Goal: Find specific page/section: Find specific page/section

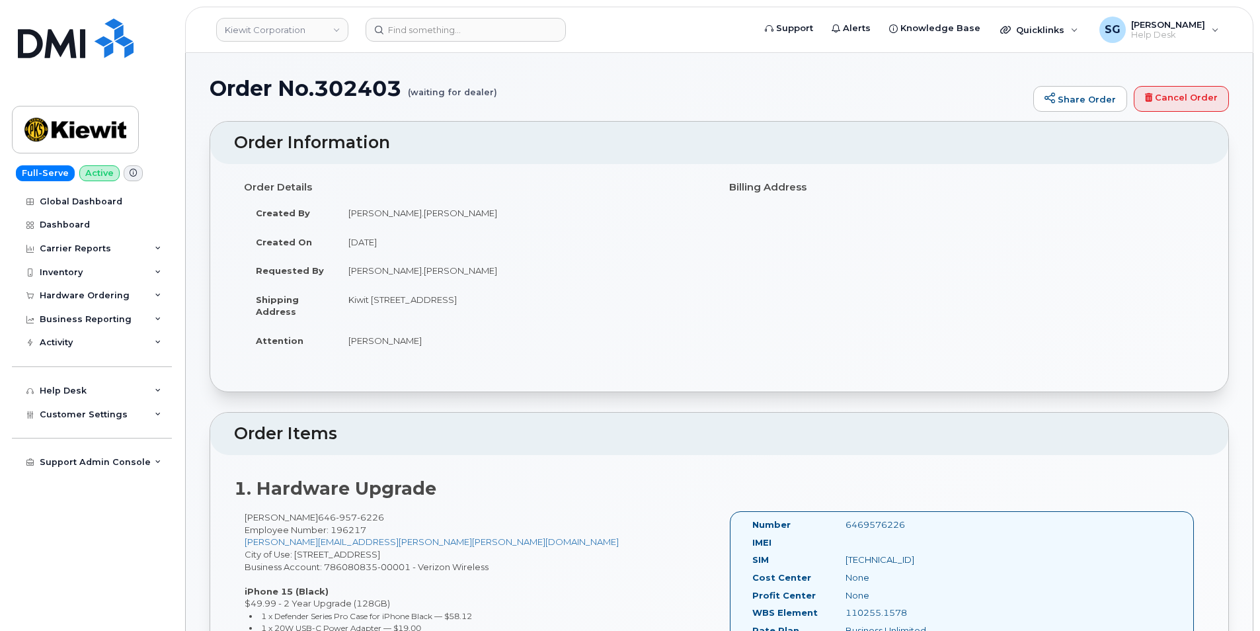
scroll to position [132, 0]
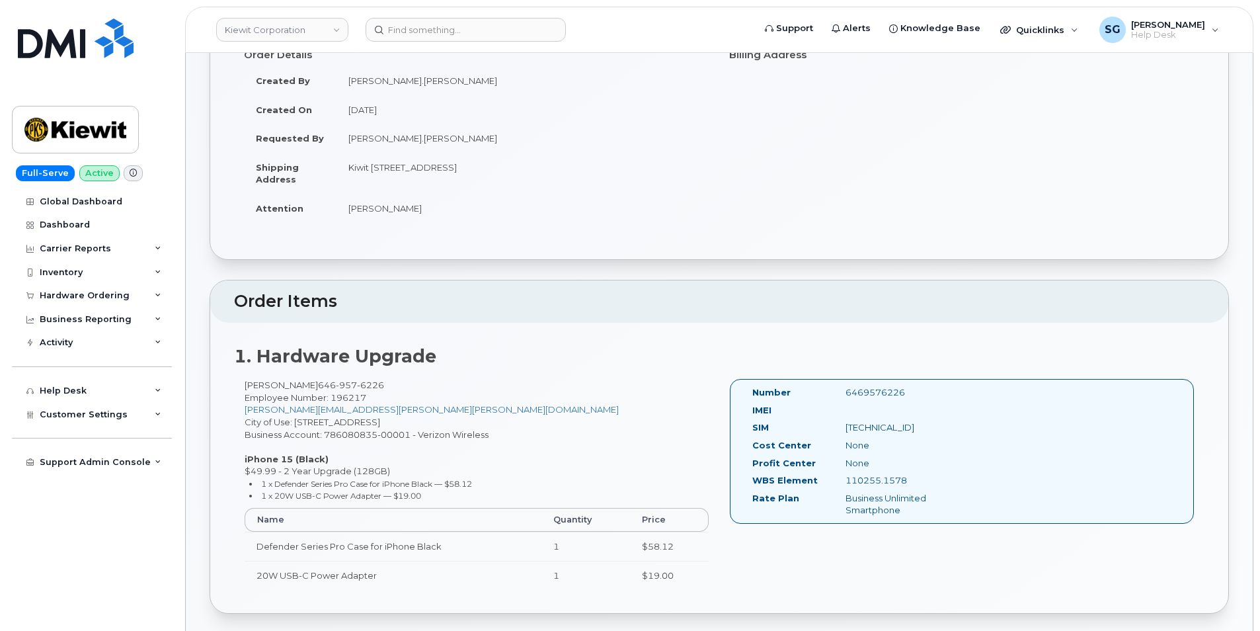
click at [386, 238] on div "Order Details Created By Kevin.Miedreich Created On October 2, 2025 Requested B…" at bounding box center [719, 145] width 1018 height 227
click at [466, 23] on input at bounding box center [466, 30] width 200 height 24
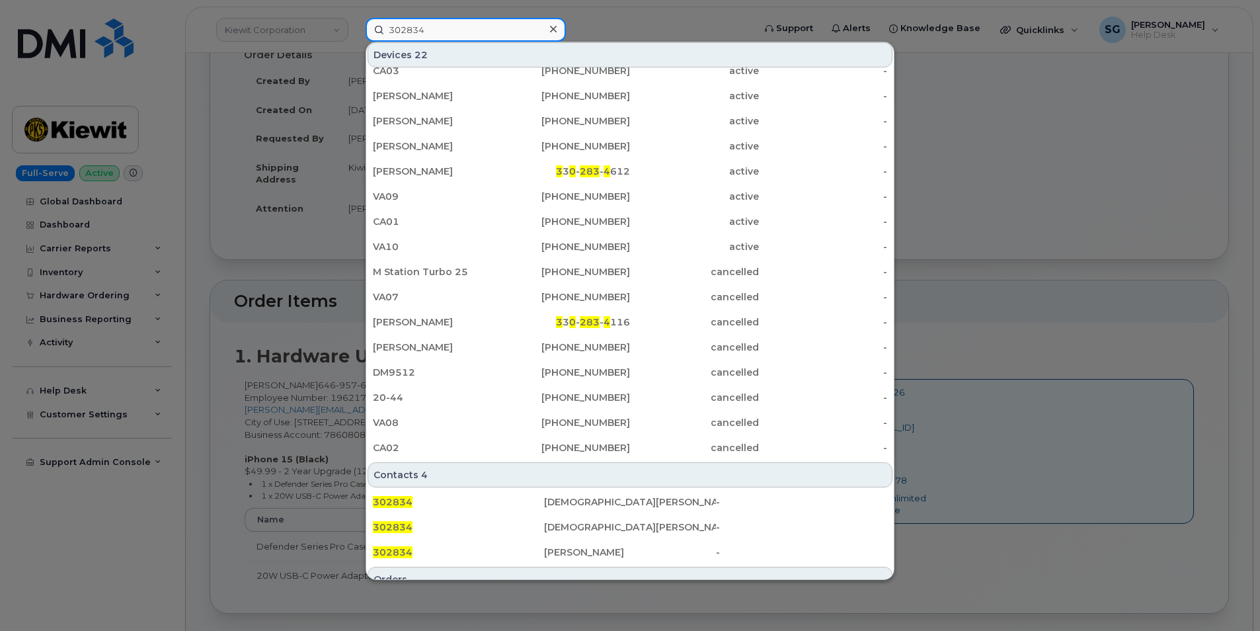
scroll to position [262, 0]
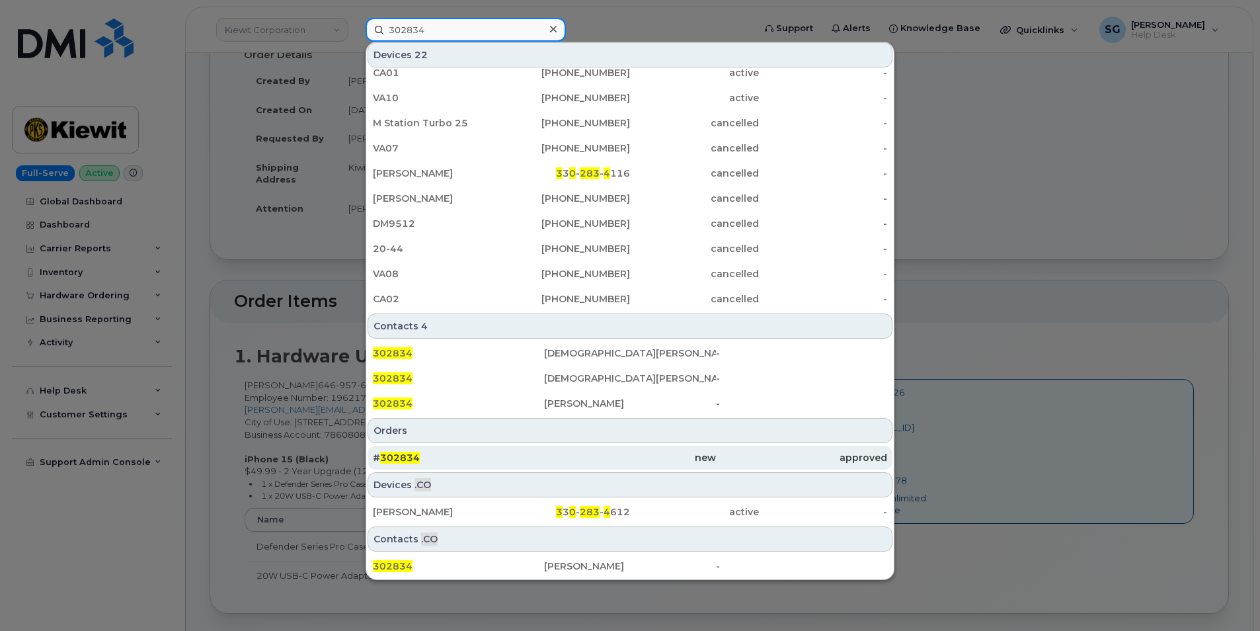
type input "302834"
click at [523, 452] on div "# 302834" at bounding box center [458, 457] width 171 height 13
click at [571, 454] on div "new" at bounding box center [629, 457] width 171 height 13
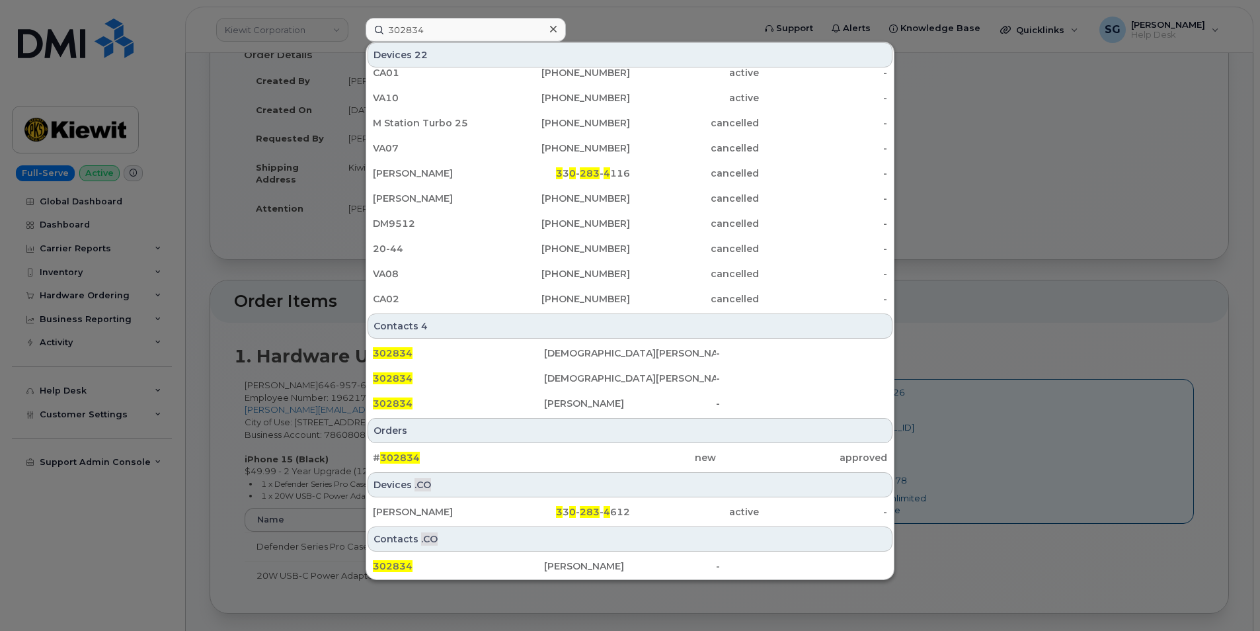
click at [550, 470] on div "# 302834 new approved" at bounding box center [630, 457] width 528 height 26
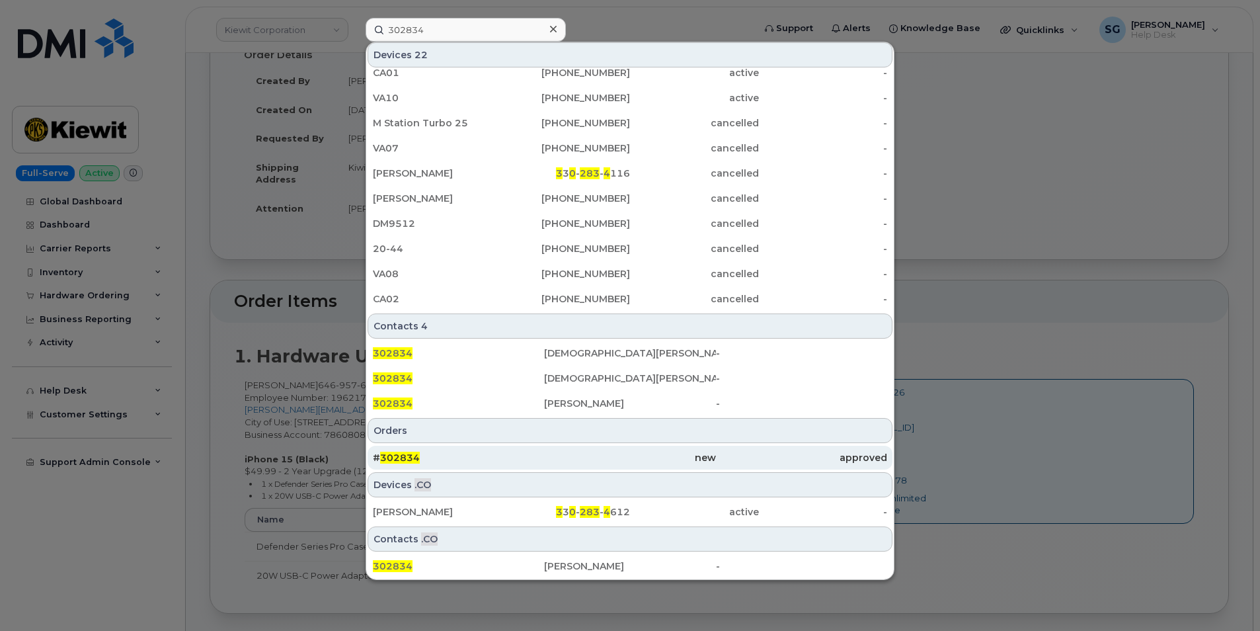
click at [548, 460] on div "new" at bounding box center [629, 457] width 171 height 13
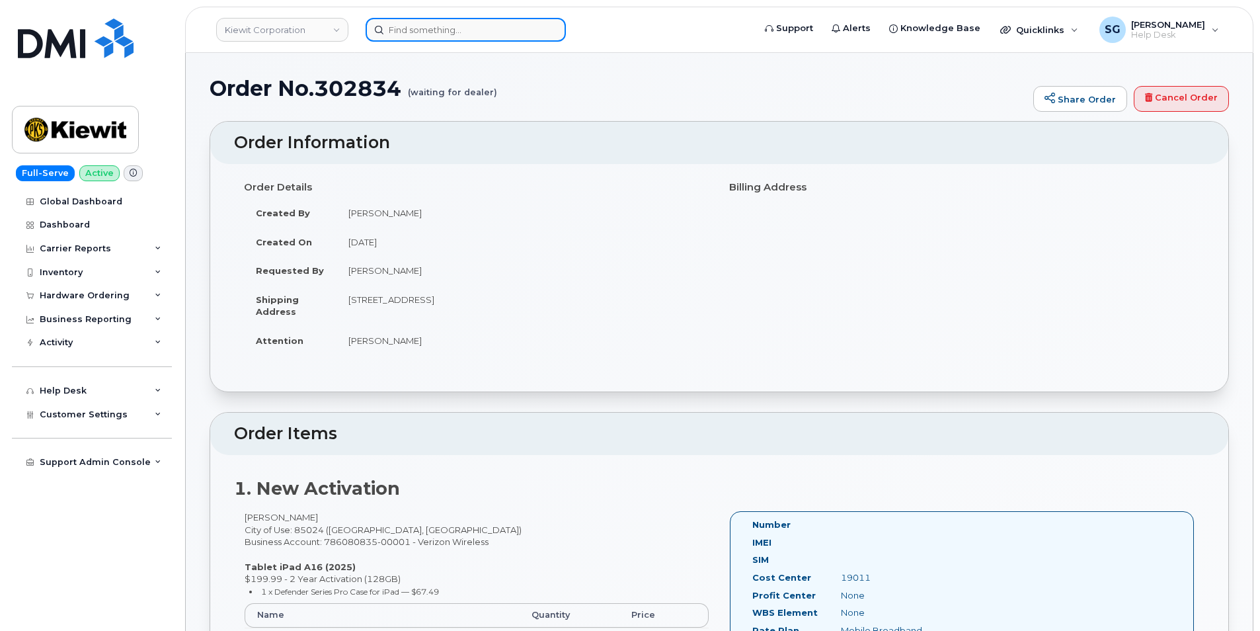
click at [426, 27] on input at bounding box center [466, 30] width 200 height 24
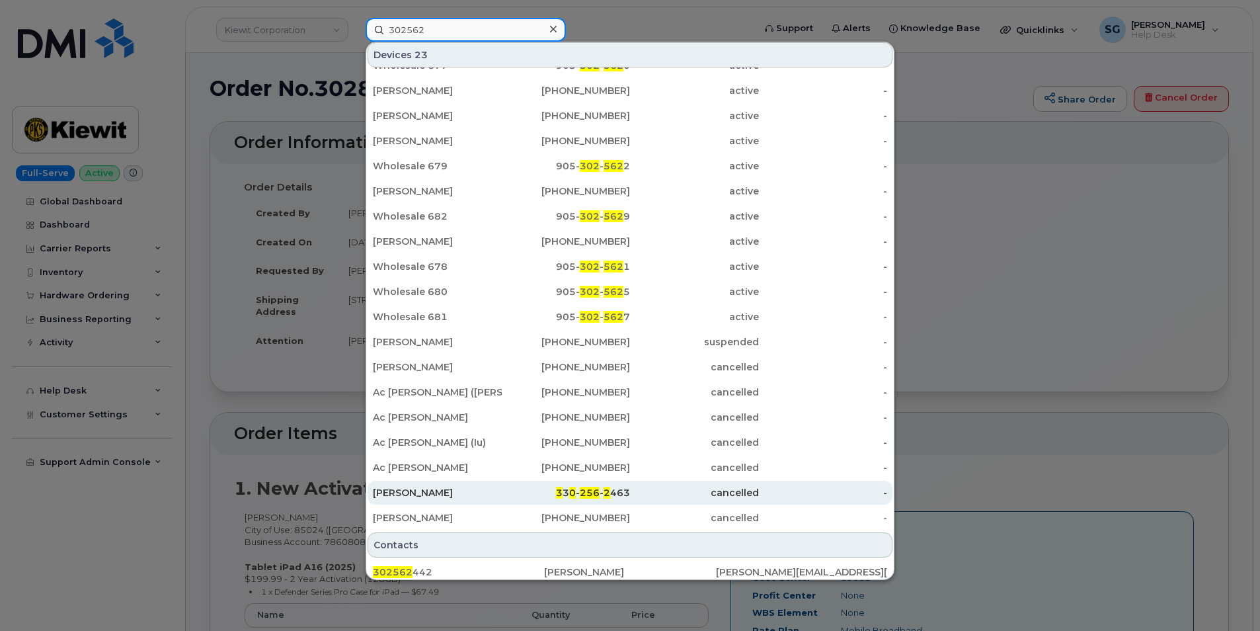
scroll to position [198, 0]
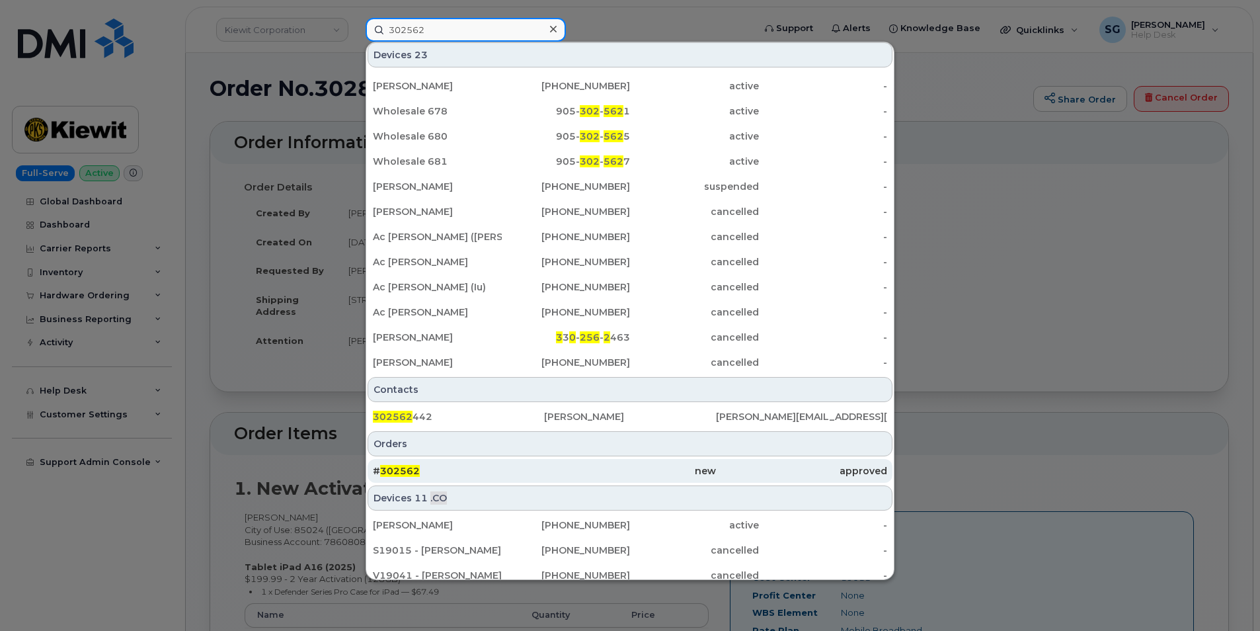
type input "302562"
click at [575, 460] on div "new" at bounding box center [629, 471] width 171 height 24
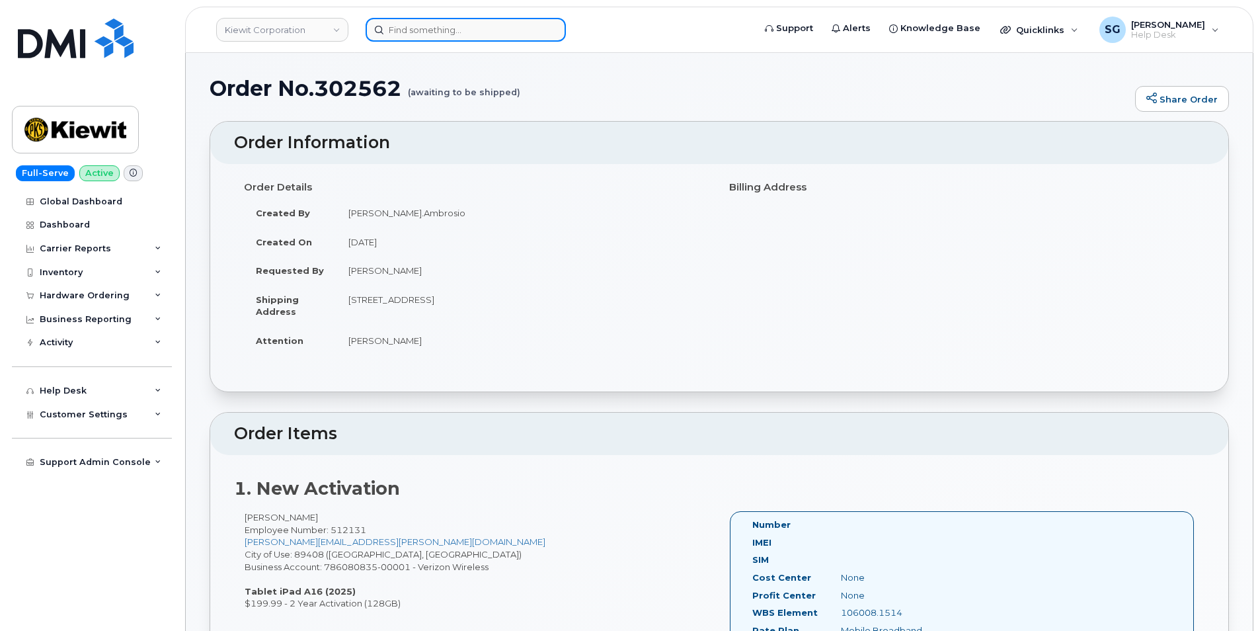
click at [440, 32] on input at bounding box center [466, 30] width 200 height 24
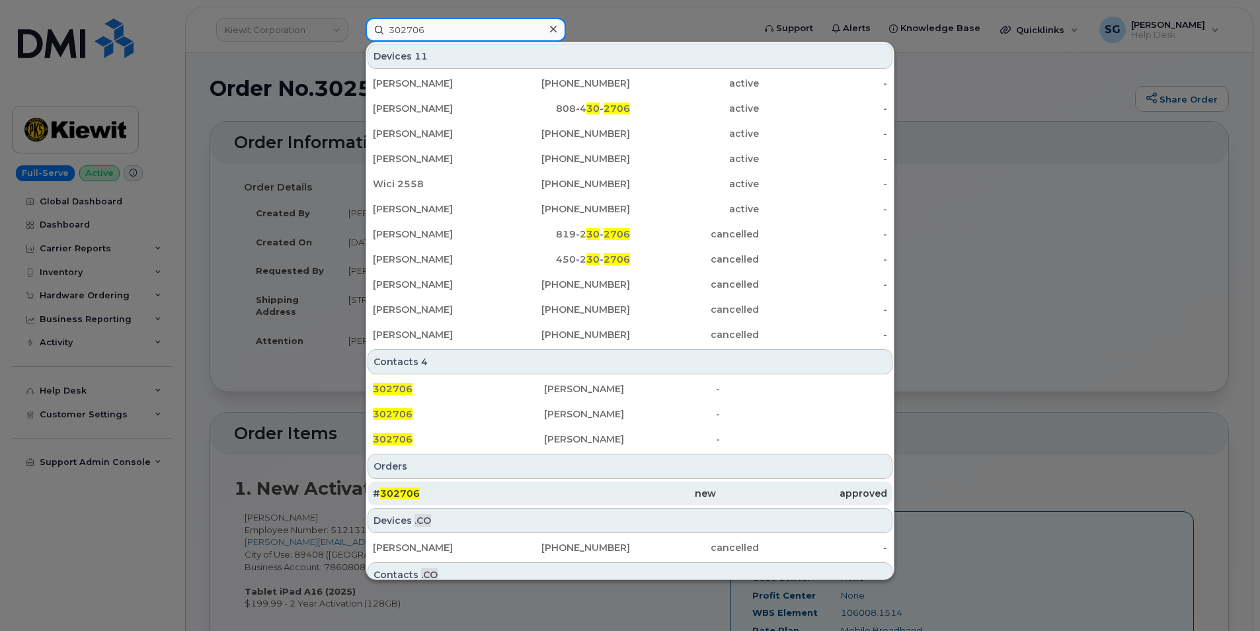
type input "302706"
click at [589, 499] on div "new" at bounding box center [629, 493] width 171 height 13
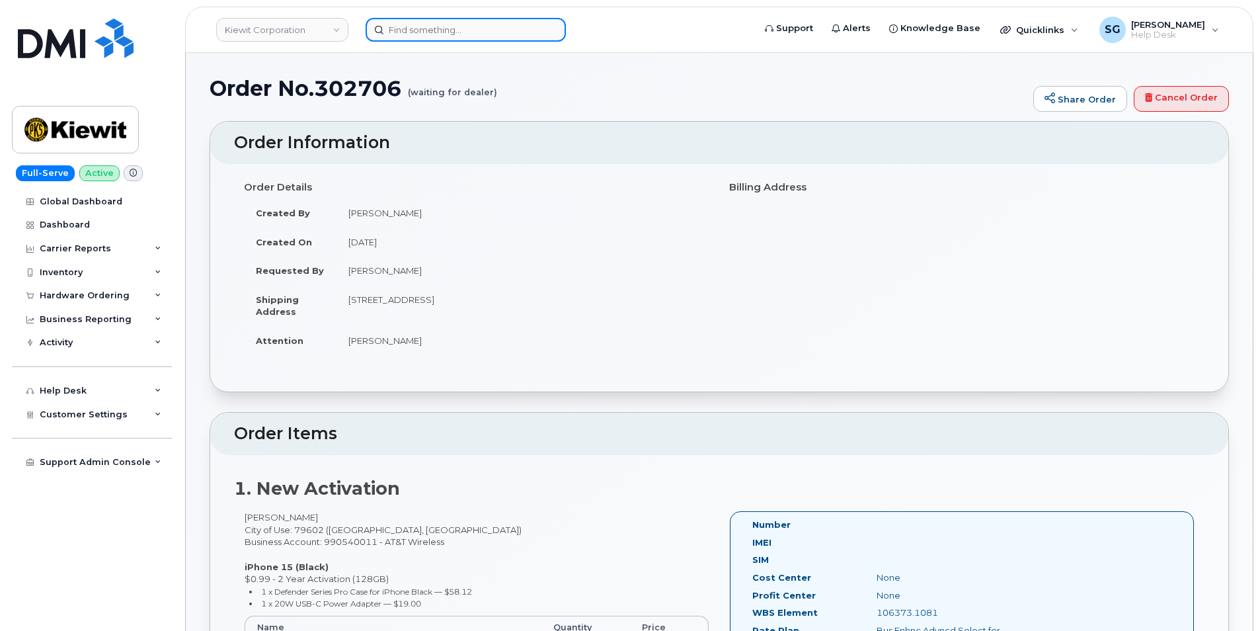
click at [444, 34] on input at bounding box center [466, 30] width 200 height 24
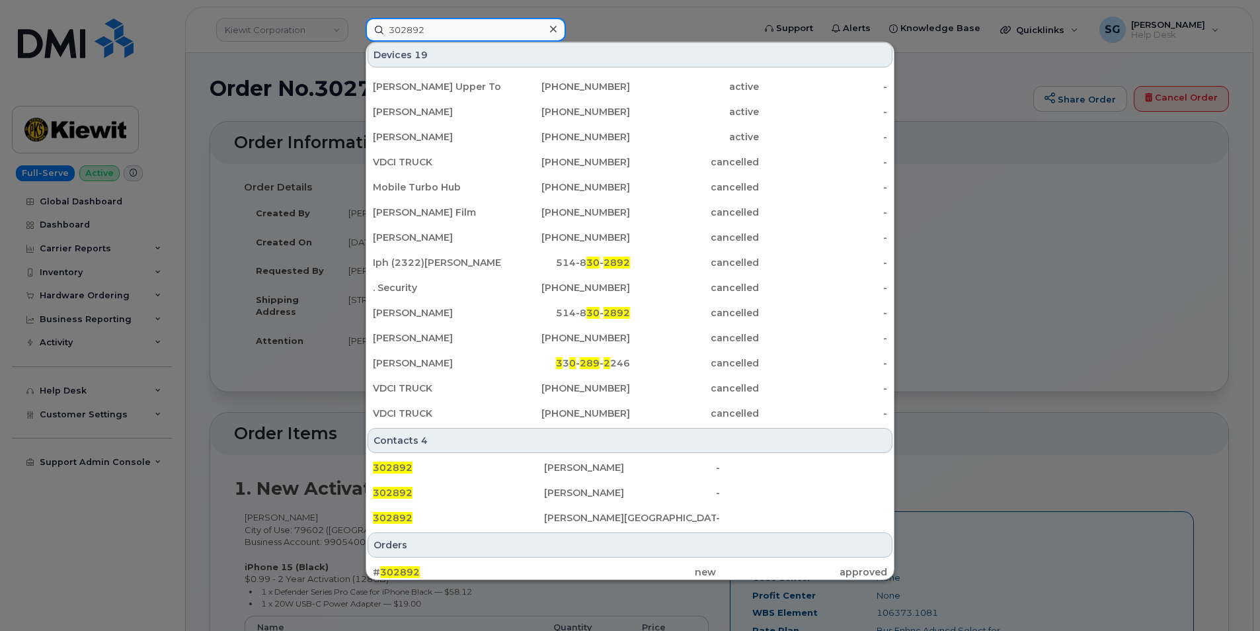
scroll to position [262, 0]
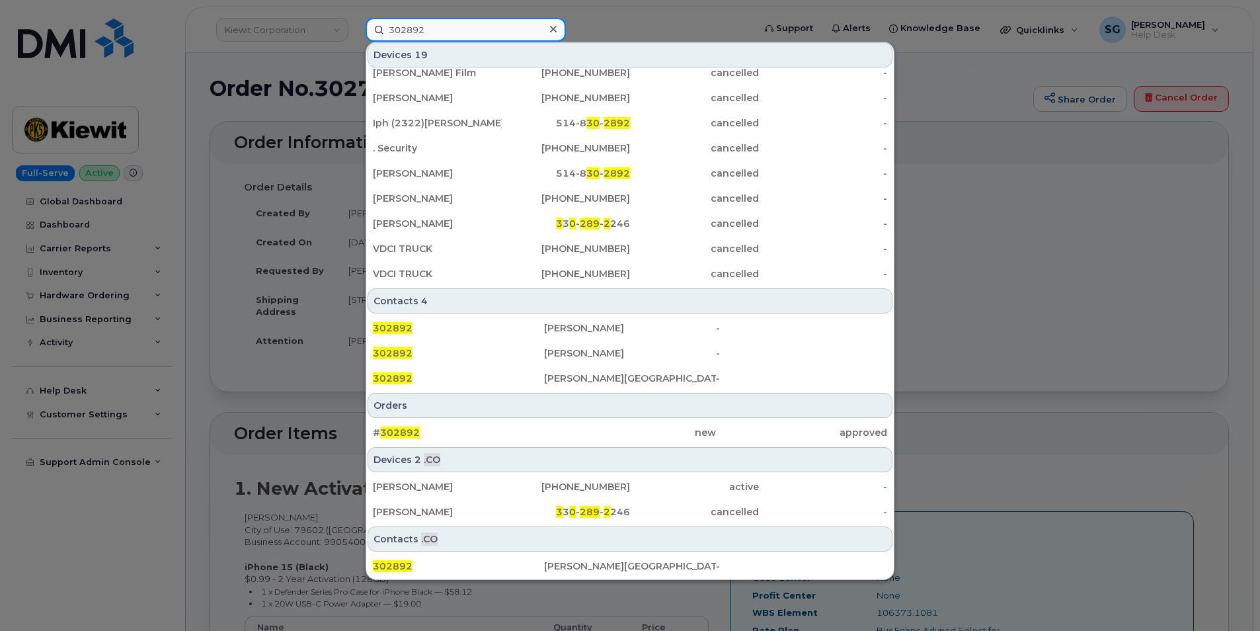
type input "302892"
click at [483, 446] on div "Devices 2 .CO GIOVANNI LOERA 512-964-9417 active - Edward Boutte 3 3 0 - 289 - …" at bounding box center [630, 485] width 528 height 79
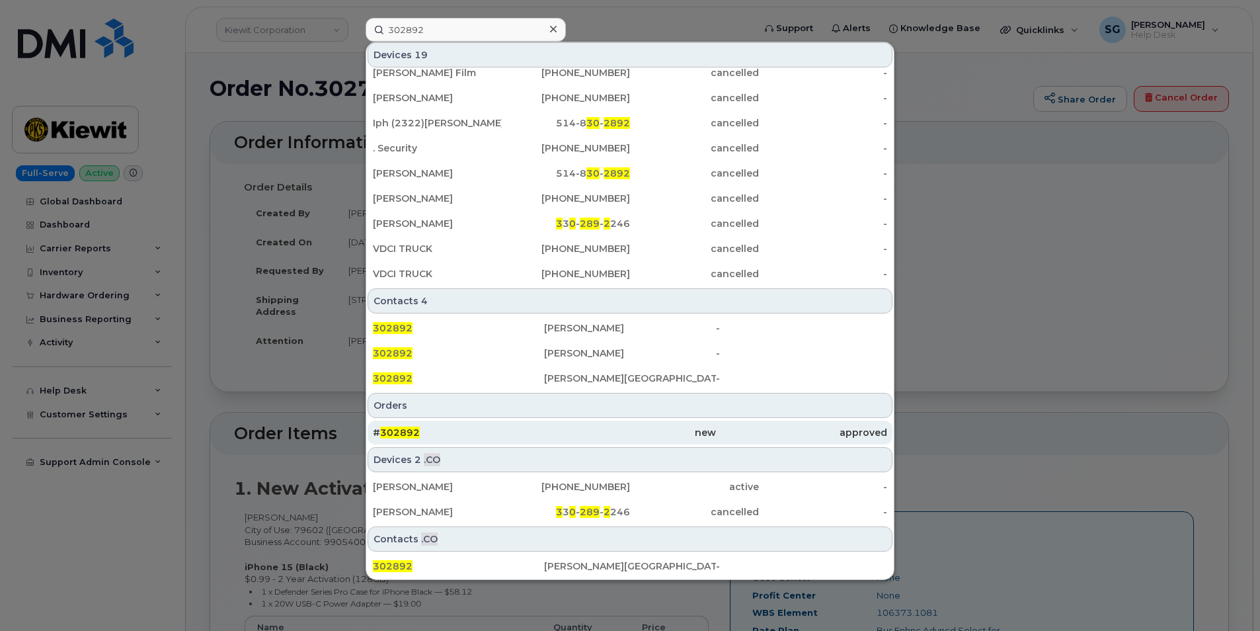
click at [481, 436] on div "# 302892" at bounding box center [458, 432] width 171 height 13
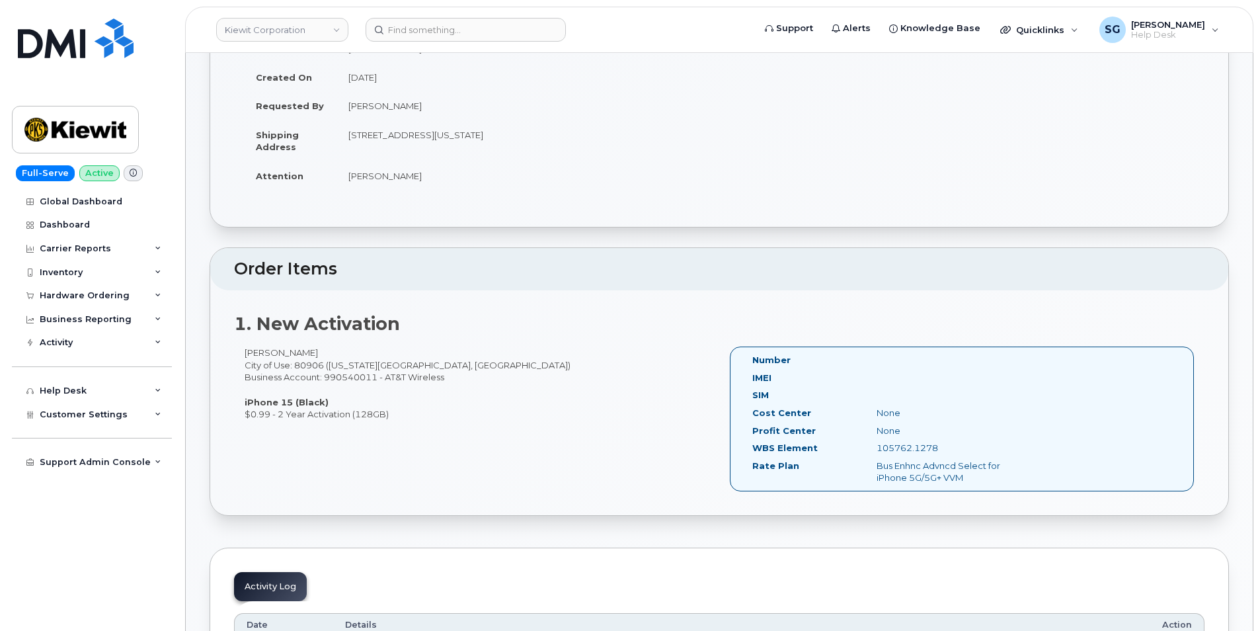
scroll to position [198, 0]
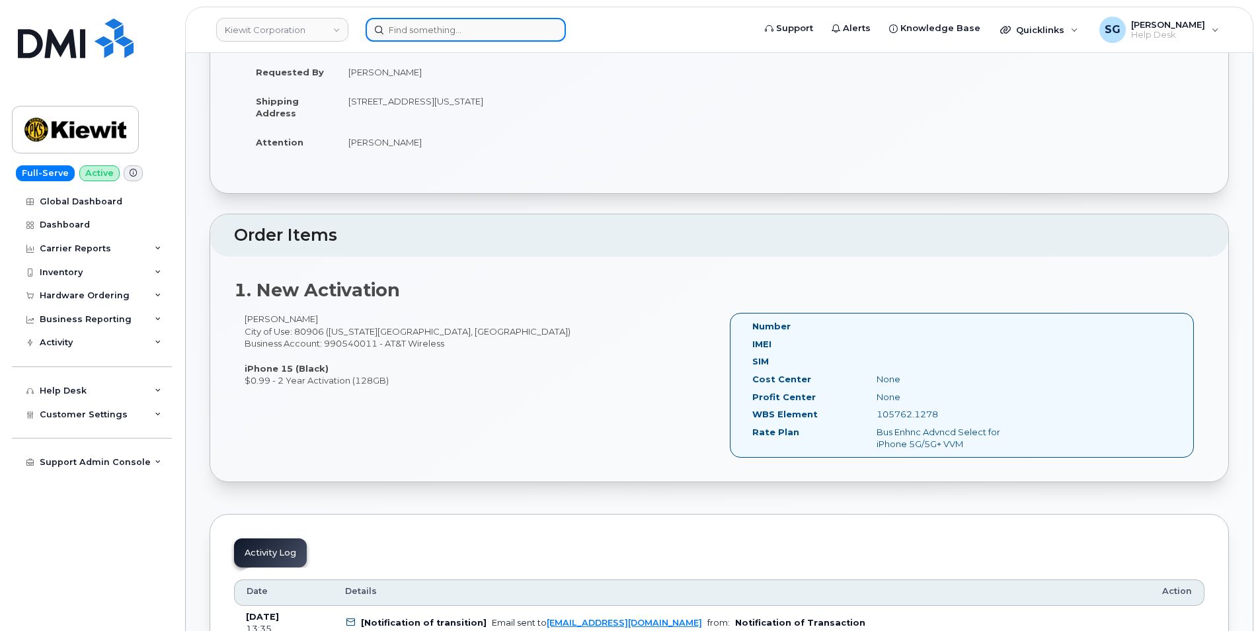
click at [391, 26] on input at bounding box center [466, 30] width 200 height 24
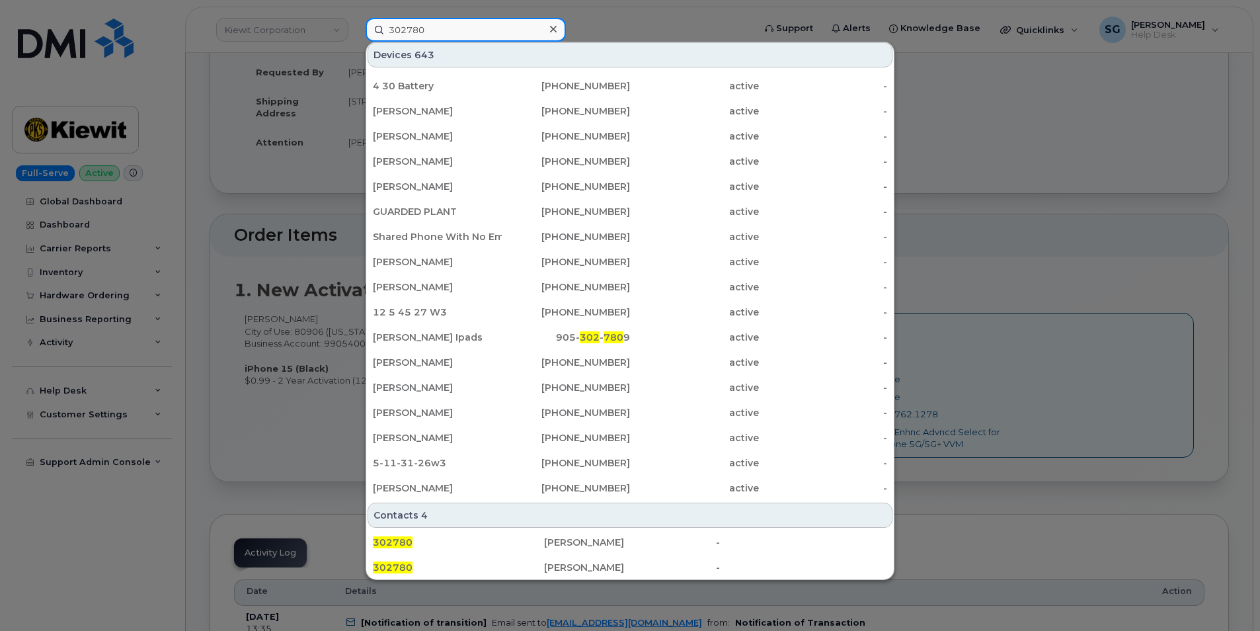
scroll to position [265, 0]
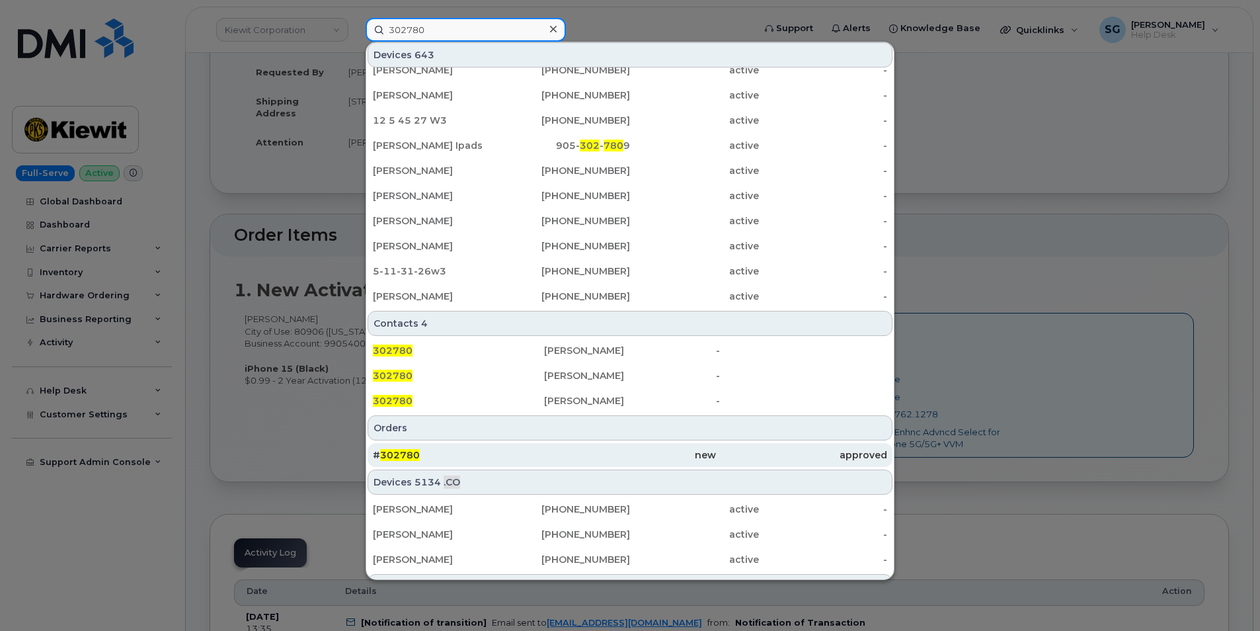
type input "302780"
drag, startPoint x: 497, startPoint y: 446, endPoint x: 502, endPoint y: 452, distance: 7.5
click at [498, 446] on div "# 302780" at bounding box center [458, 455] width 171 height 24
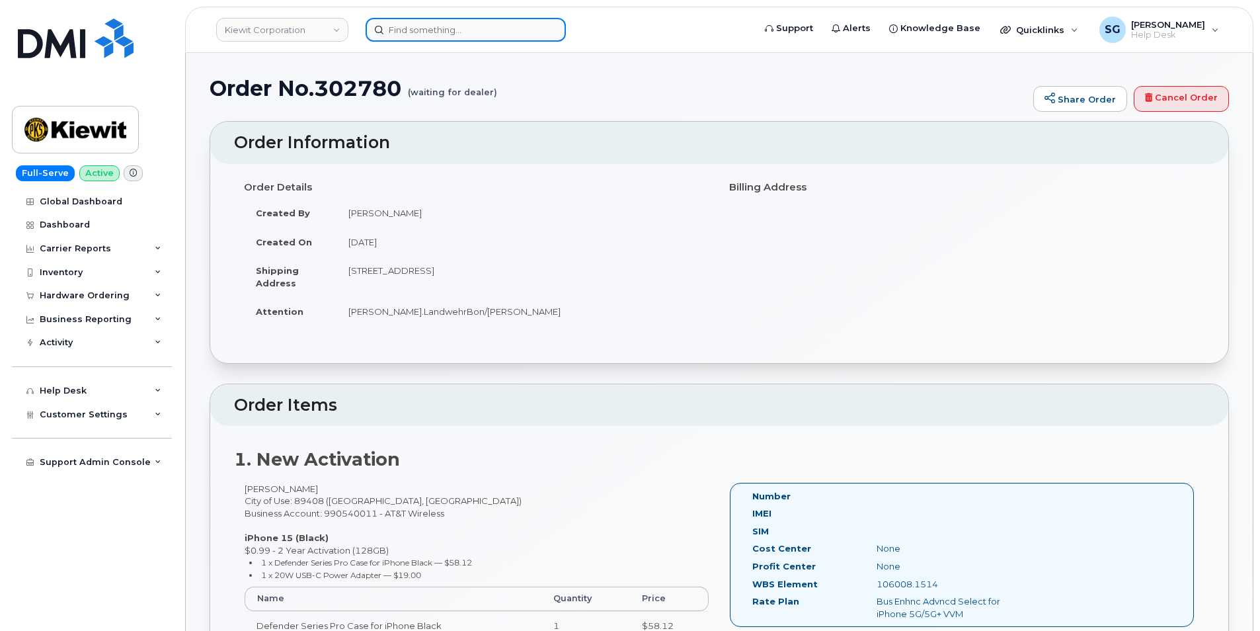
click at [419, 24] on input at bounding box center [466, 30] width 200 height 24
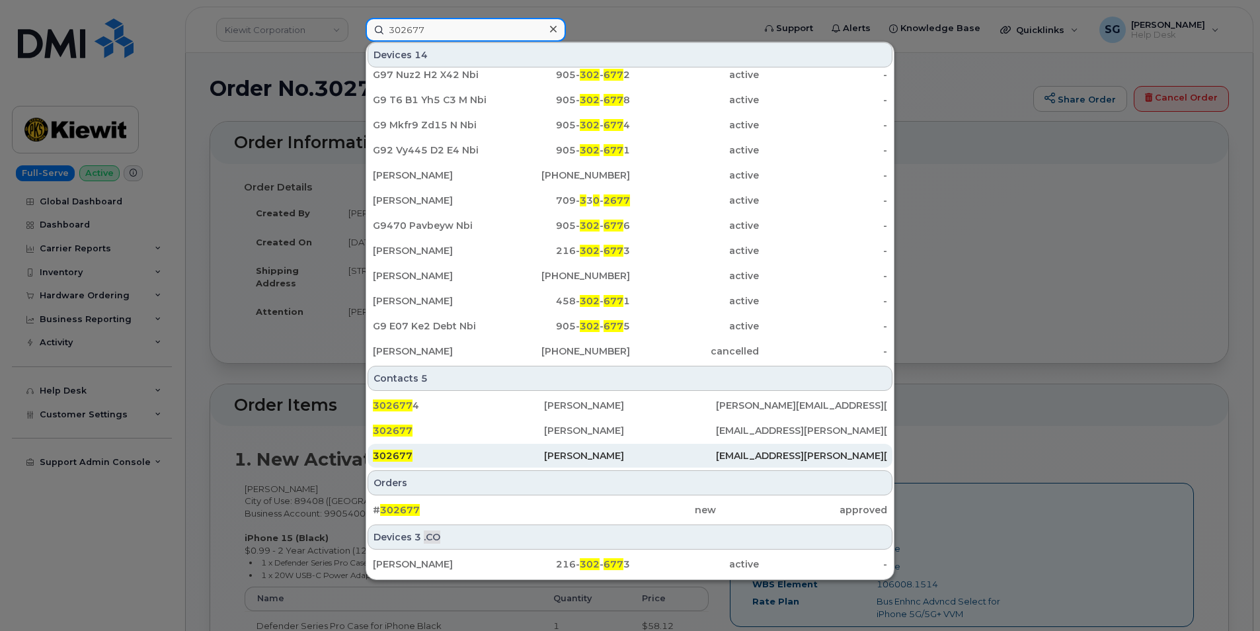
scroll to position [132, 0]
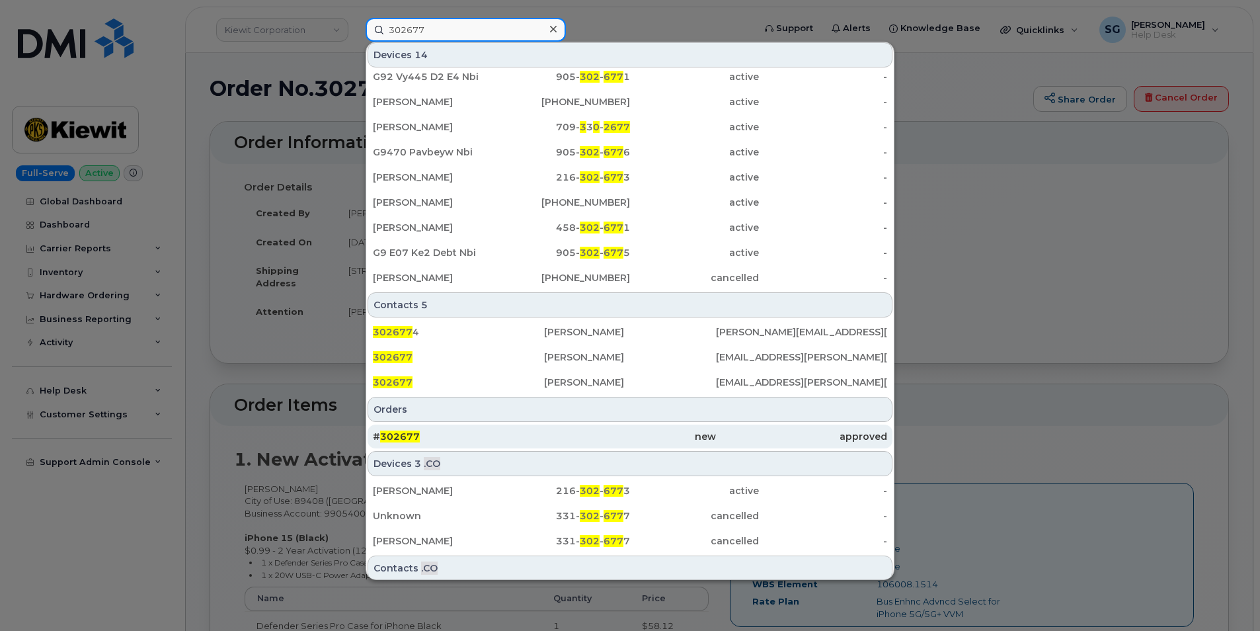
type input "302677"
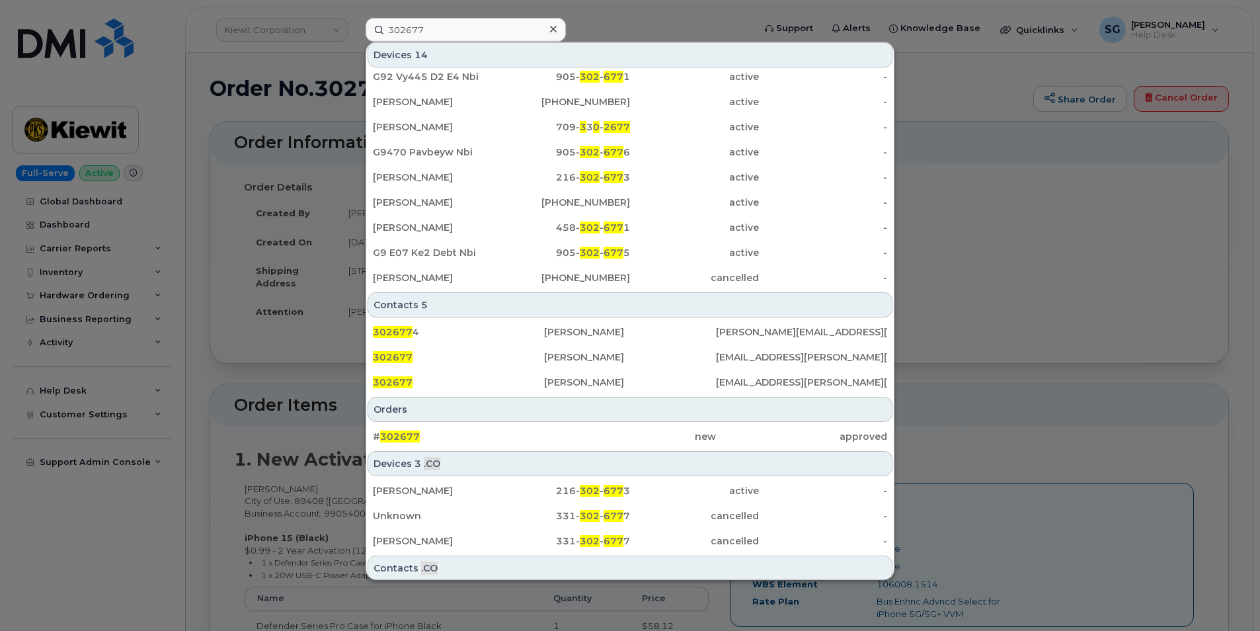
drag, startPoint x: 473, startPoint y: 438, endPoint x: 473, endPoint y: 452, distance: 13.2
click at [473, 438] on div "# 302677" at bounding box center [458, 436] width 171 height 13
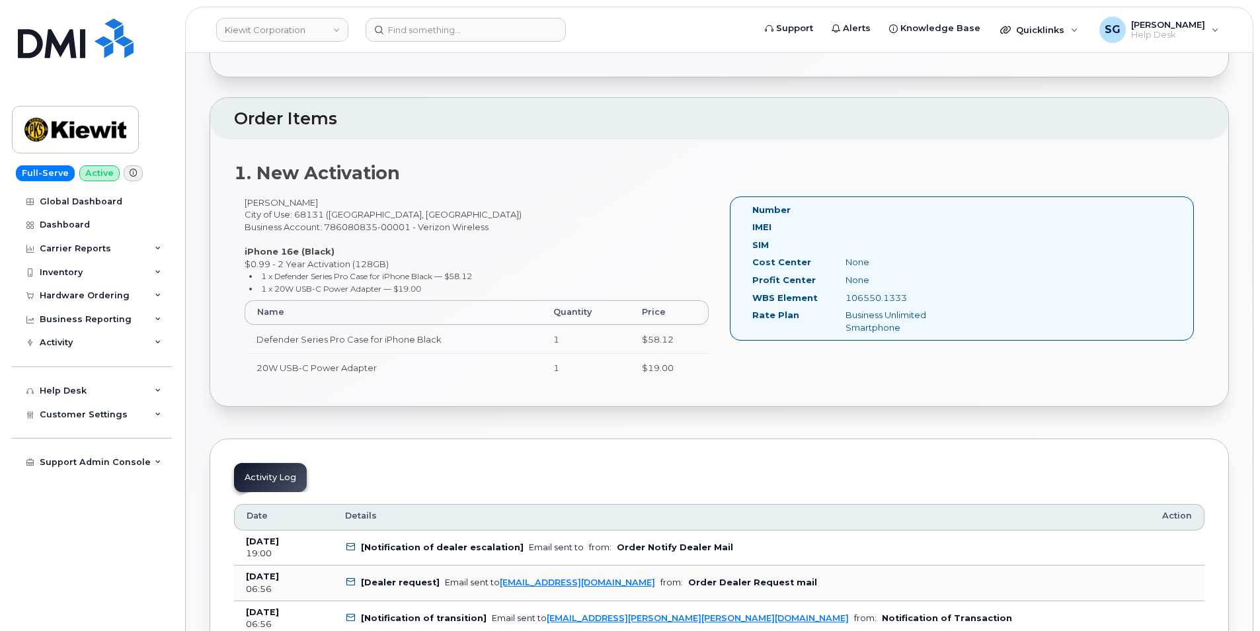
scroll to position [265, 0]
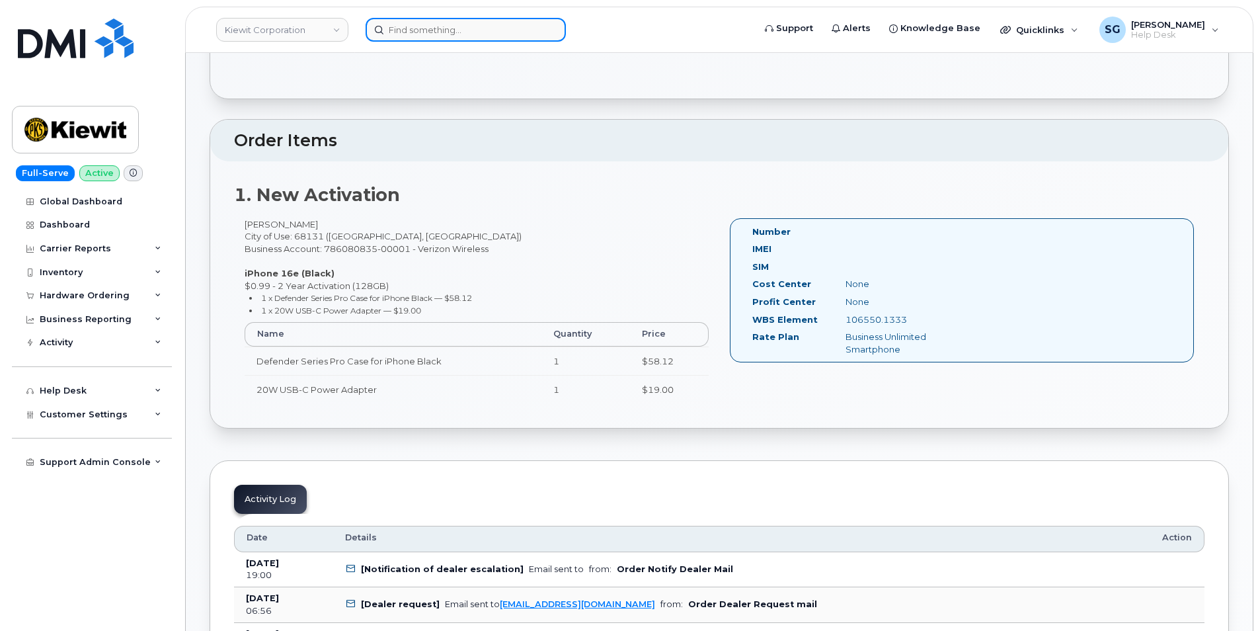
click at [446, 24] on input at bounding box center [466, 30] width 200 height 24
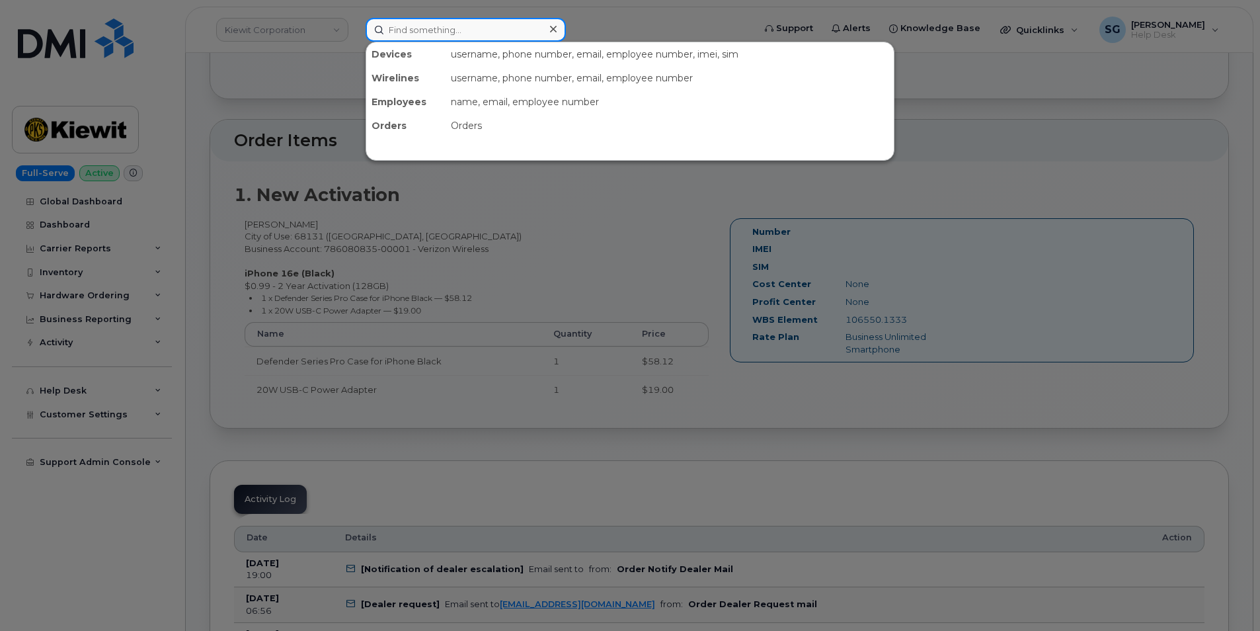
click at [505, 28] on input at bounding box center [466, 30] width 200 height 24
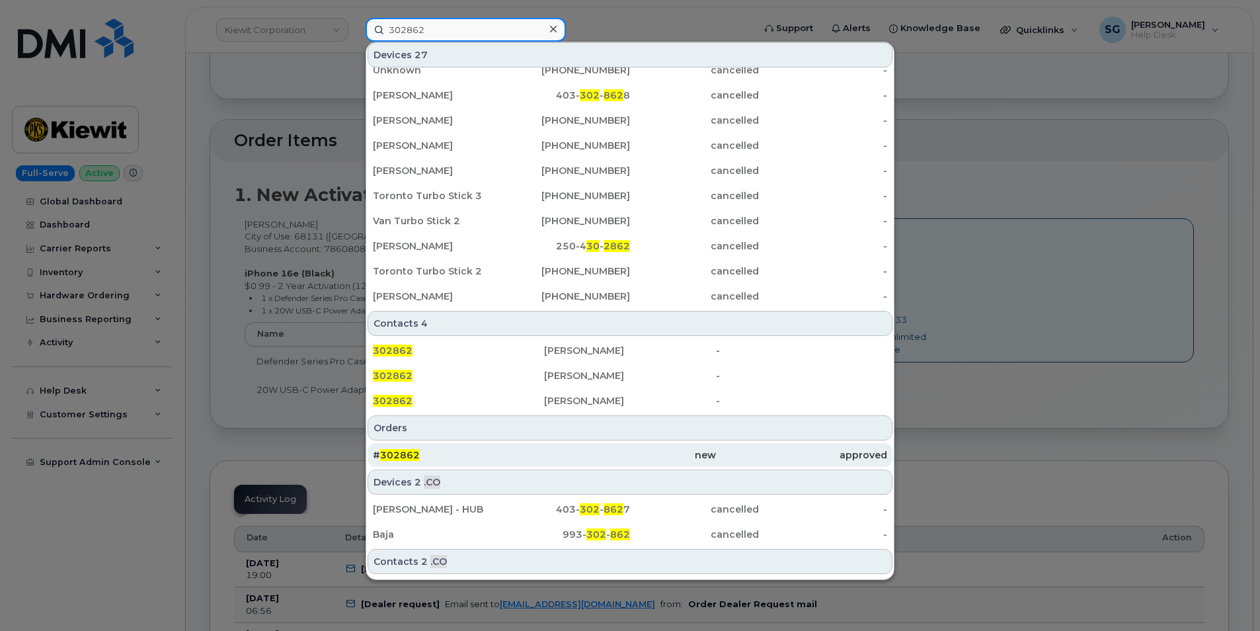
type input "302862"
click at [524, 450] on div "# 302862" at bounding box center [458, 454] width 171 height 13
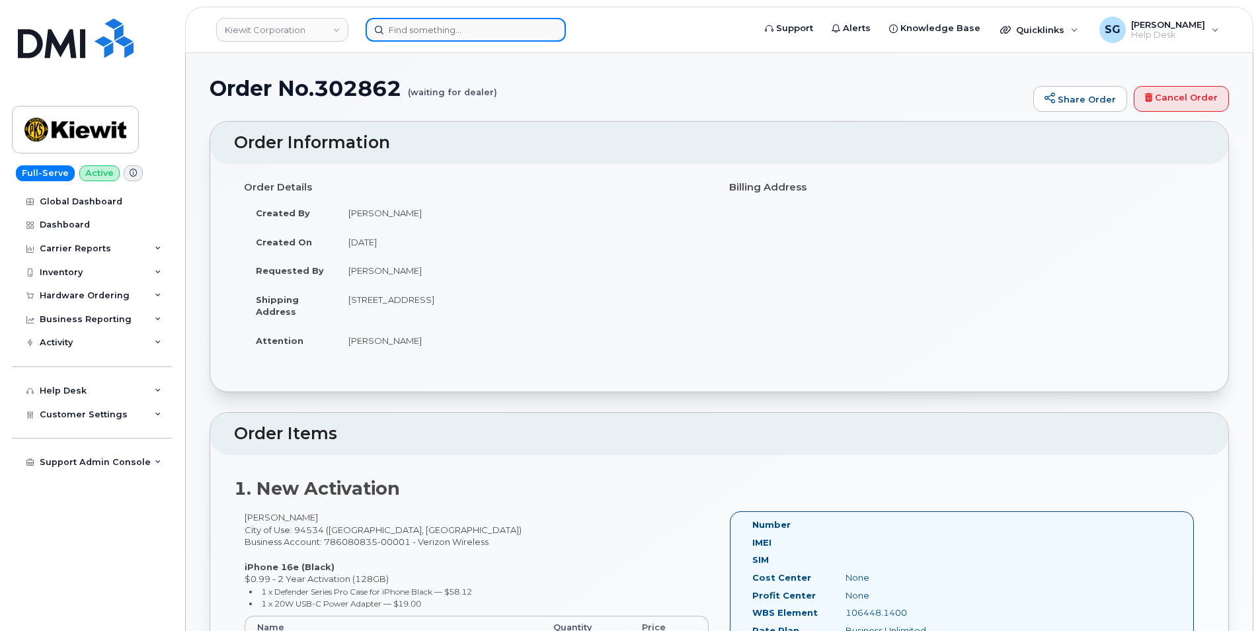
click at [407, 37] on input at bounding box center [466, 30] width 200 height 24
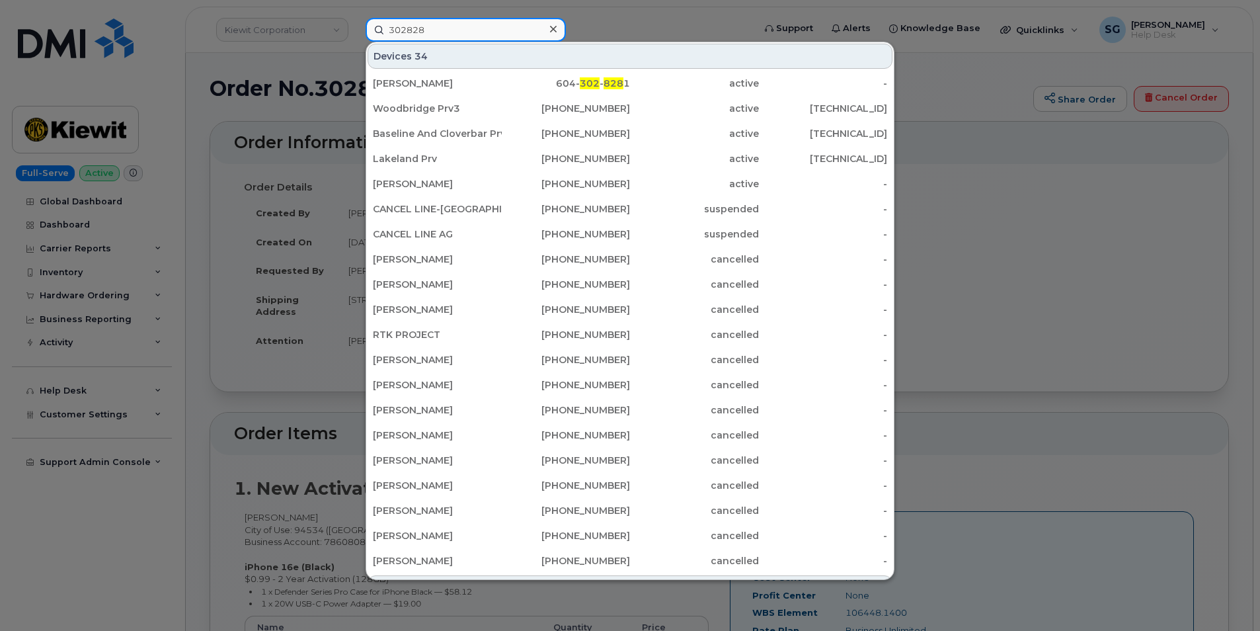
scroll to position [312, 0]
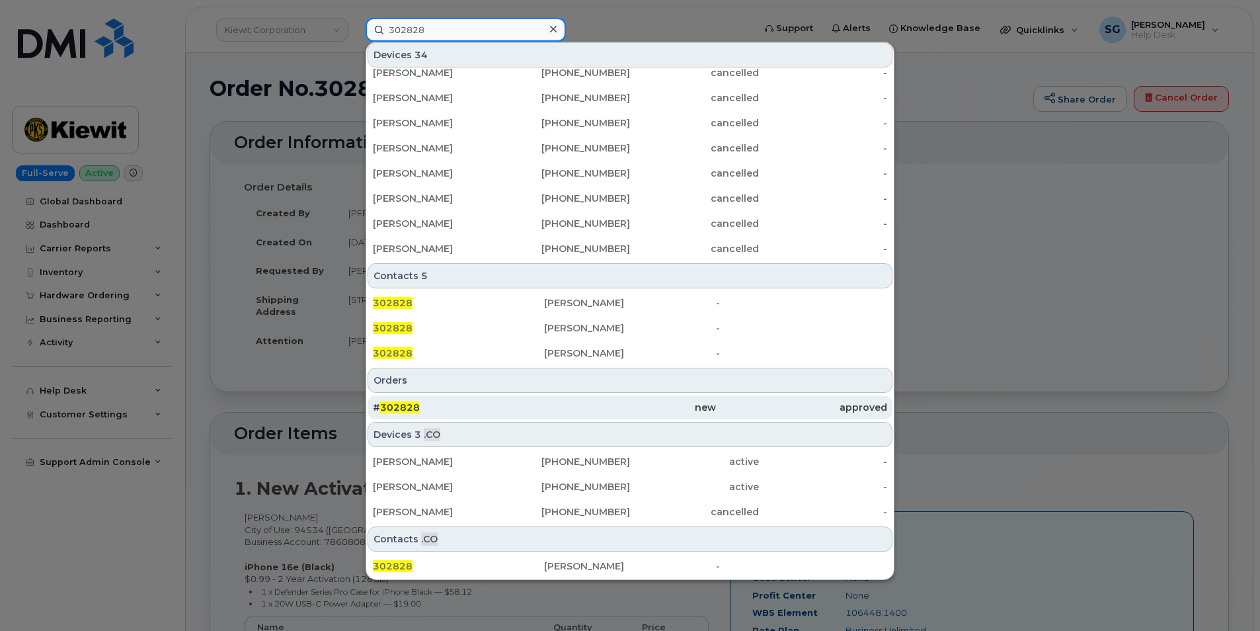
type input "302828"
click at [482, 413] on div "# 302828" at bounding box center [458, 407] width 171 height 13
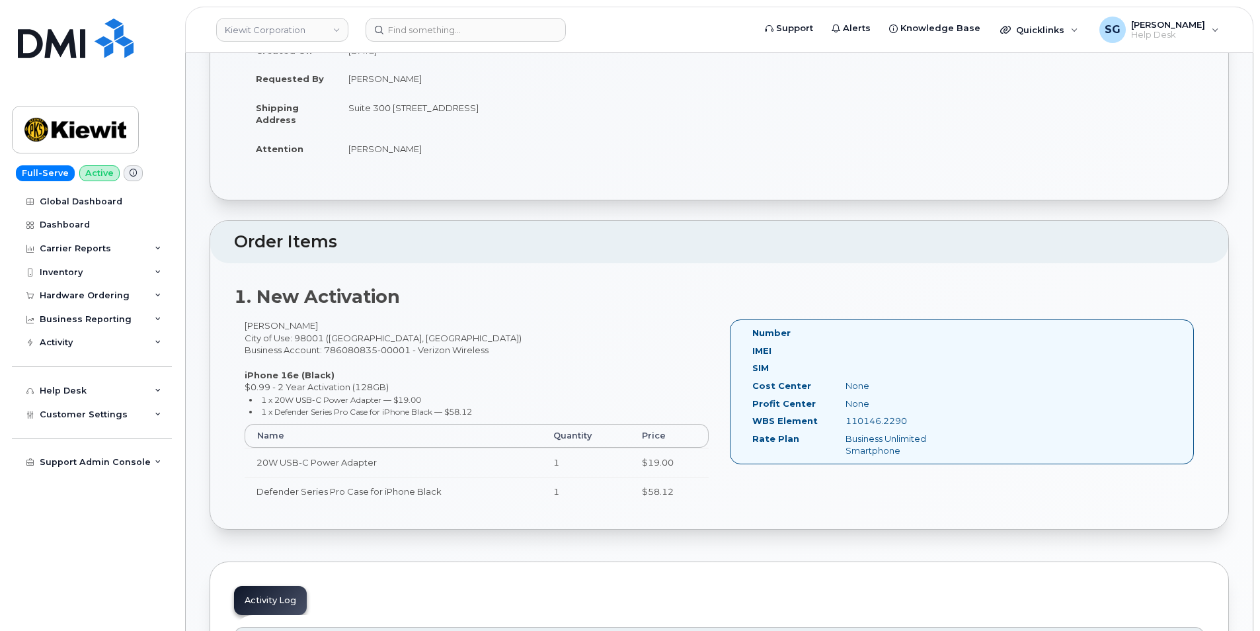
scroll to position [198, 0]
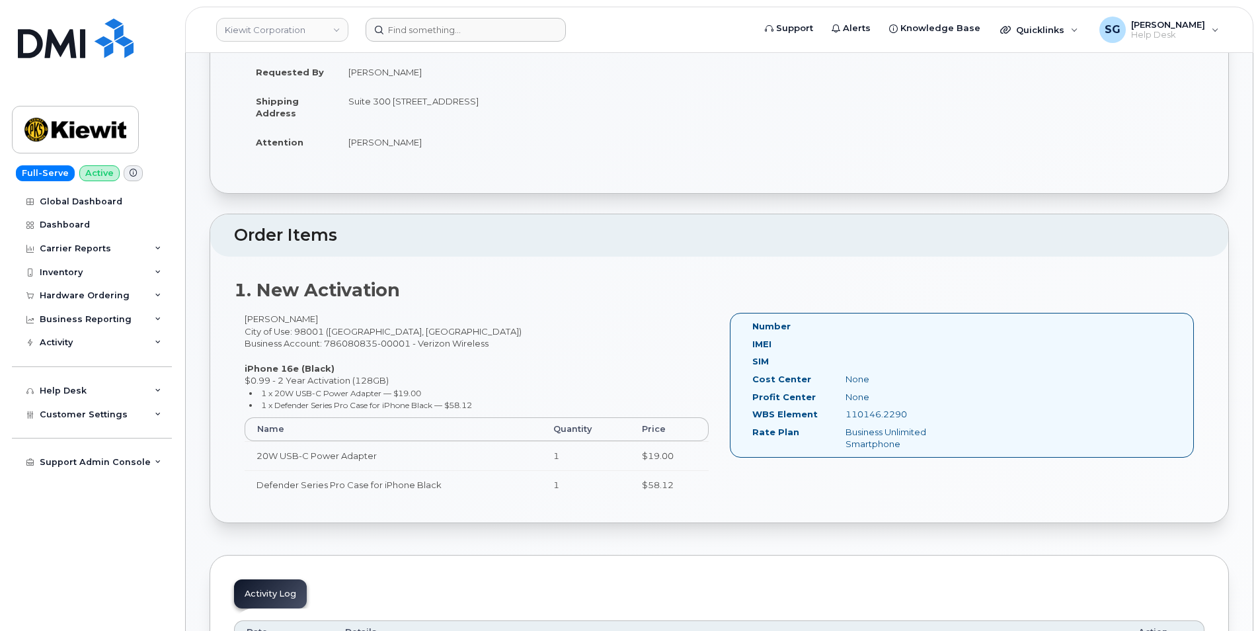
click at [418, 38] on header "[PERSON_NAME] Corporation Support Alerts Knowledge Base Quicklinks Suspend / Ca…" at bounding box center [719, 30] width 1069 height 46
click at [417, 35] on input at bounding box center [466, 30] width 200 height 24
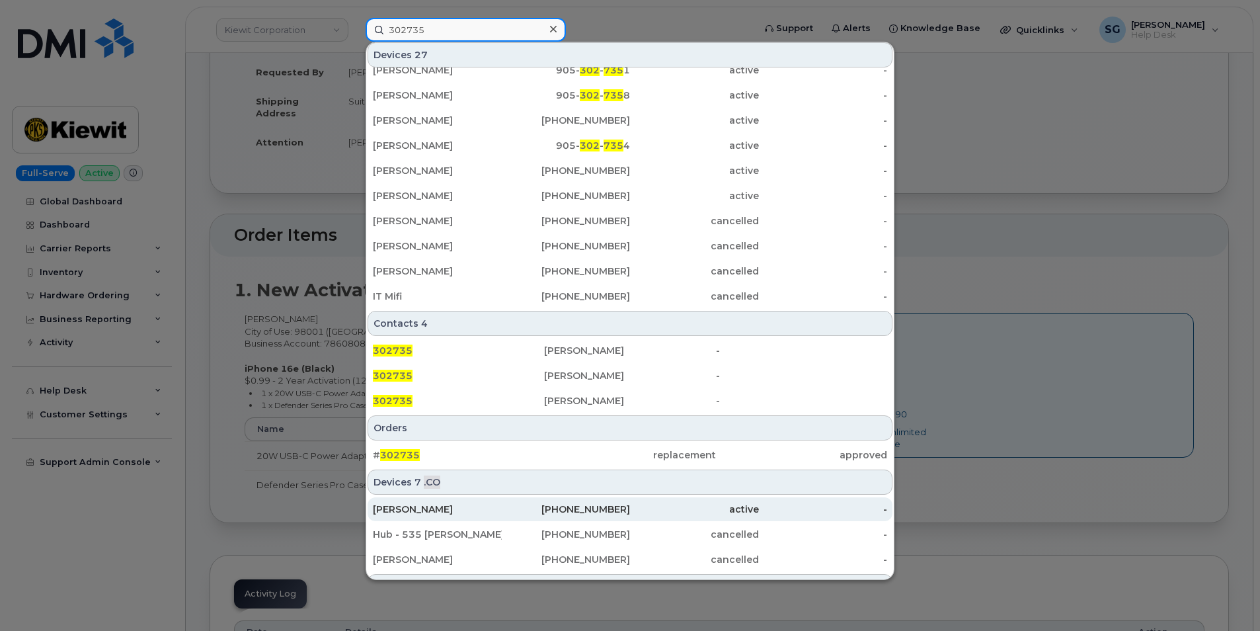
scroll to position [312, 0]
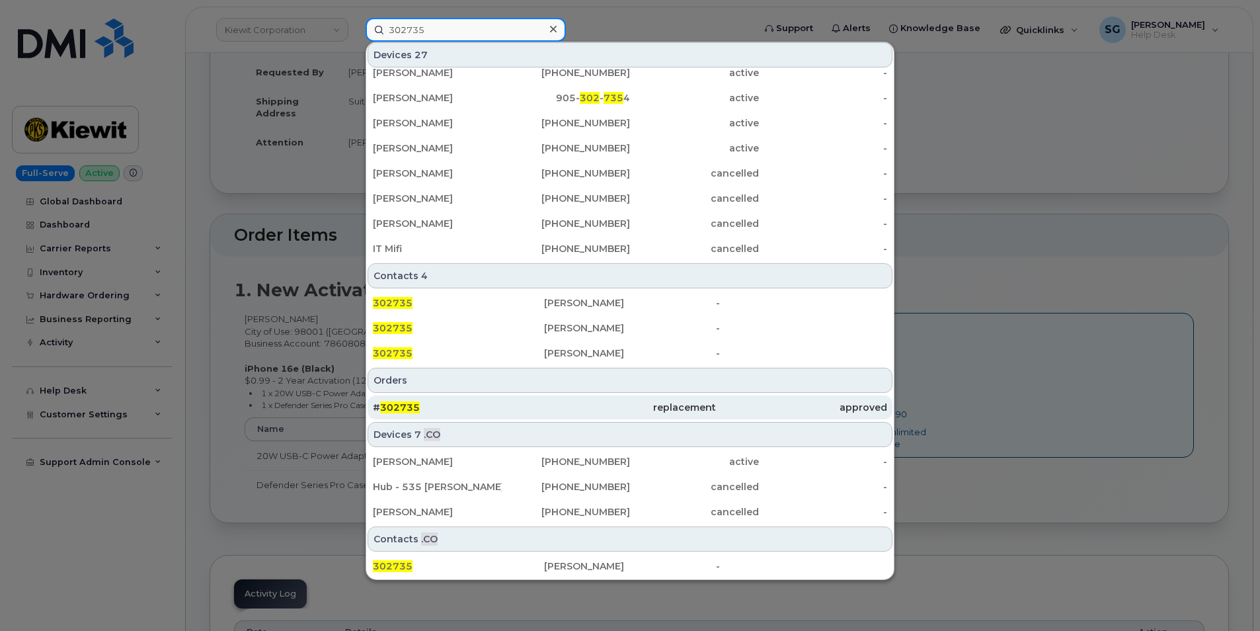
type input "302735"
click at [507, 409] on div "# 302735" at bounding box center [458, 407] width 171 height 13
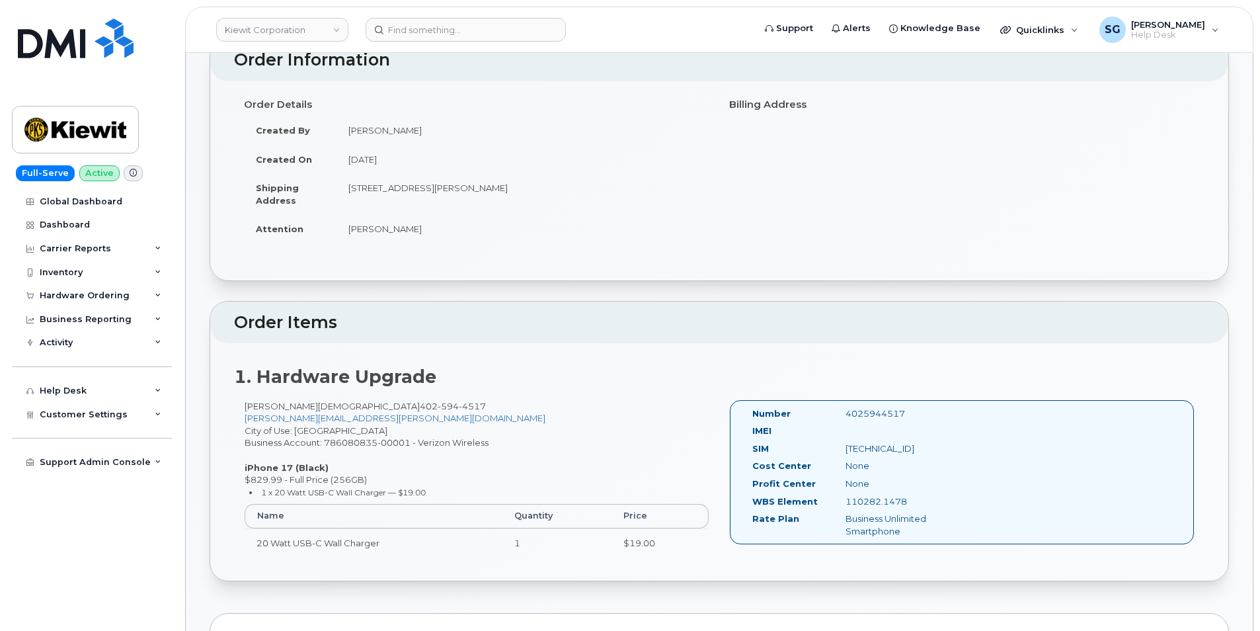
scroll to position [198, 0]
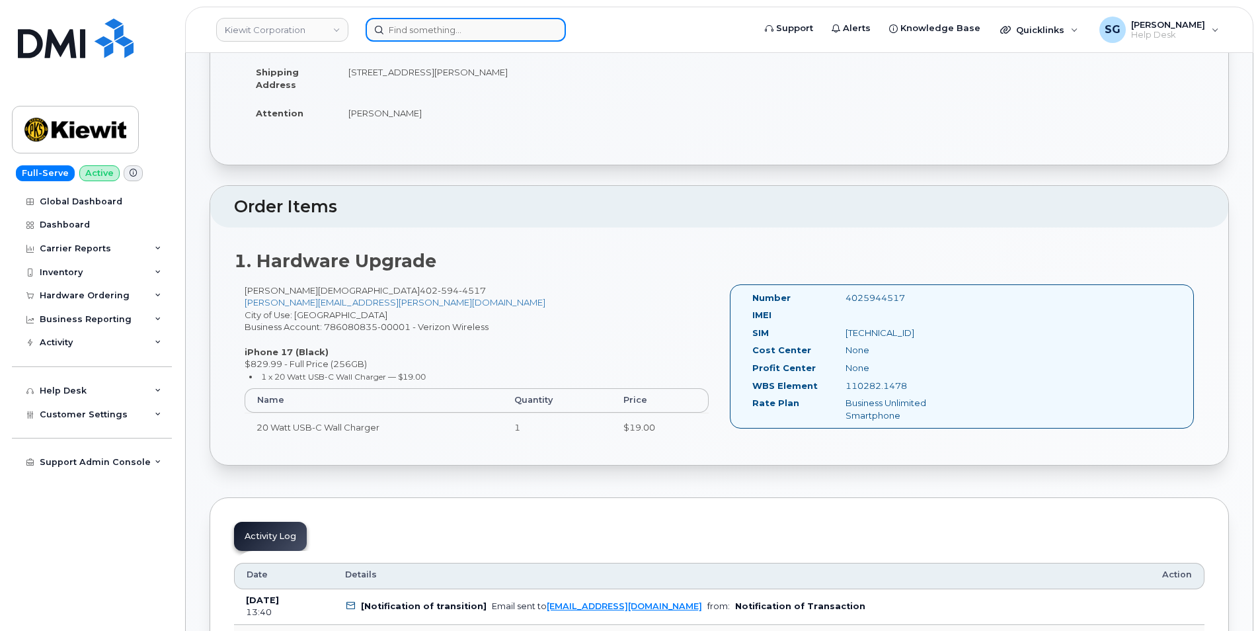
click at [413, 30] on input at bounding box center [466, 30] width 200 height 24
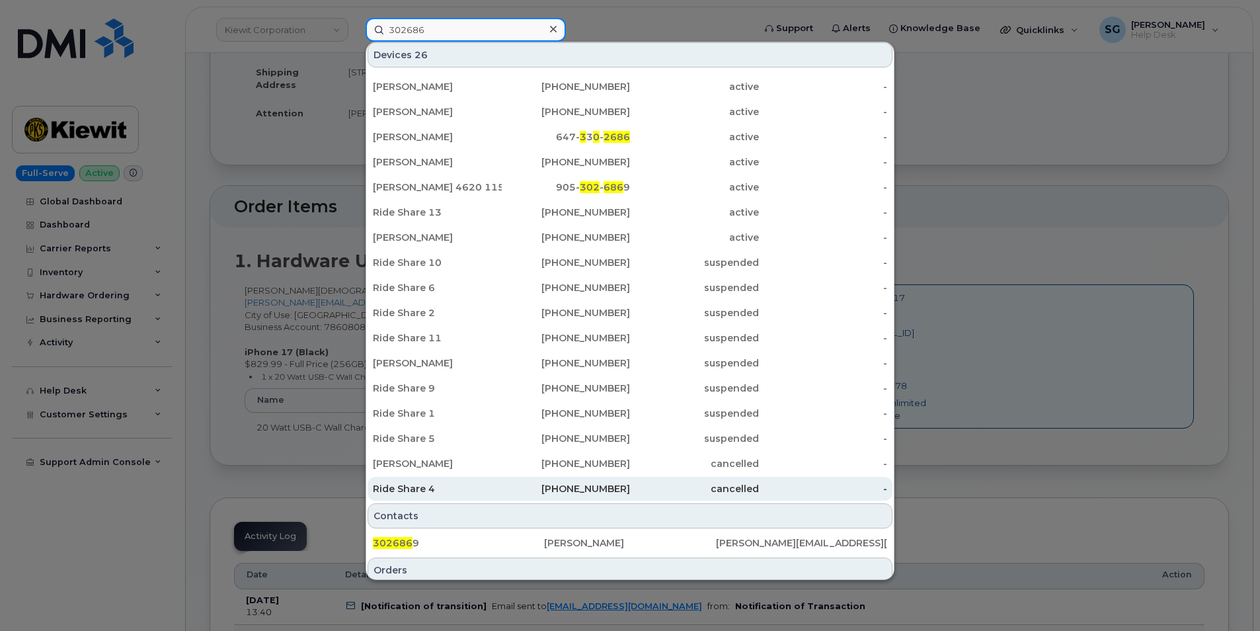
scroll to position [103, 0]
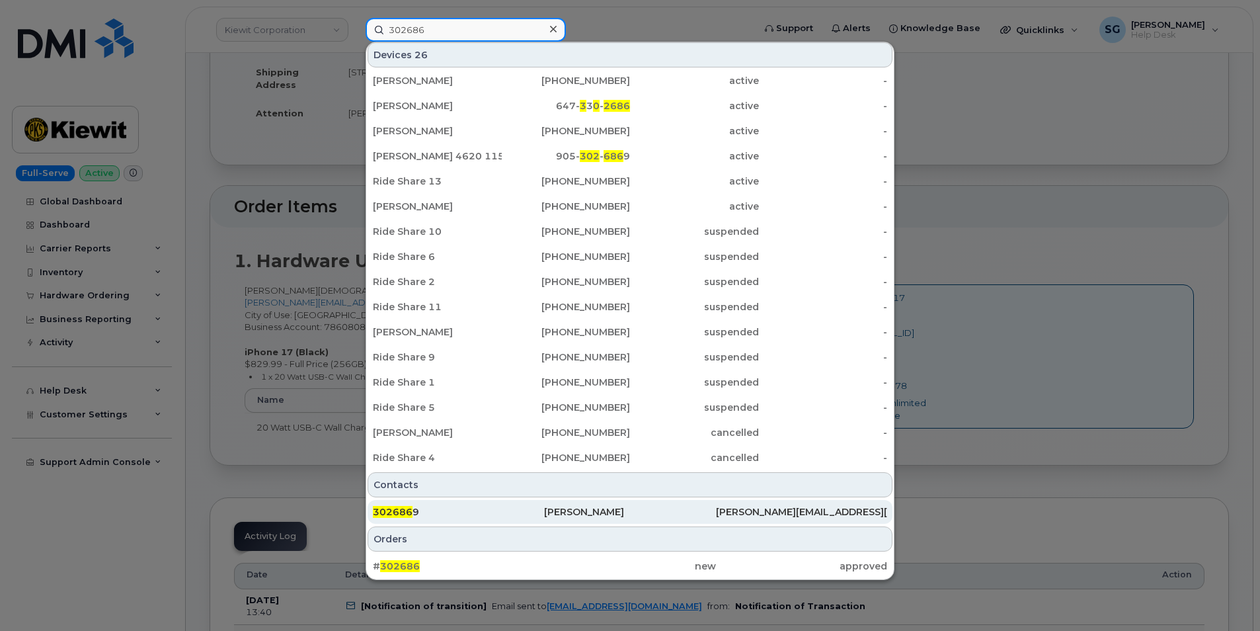
type input "302686"
click at [503, 509] on div "302686 9" at bounding box center [458, 511] width 171 height 13
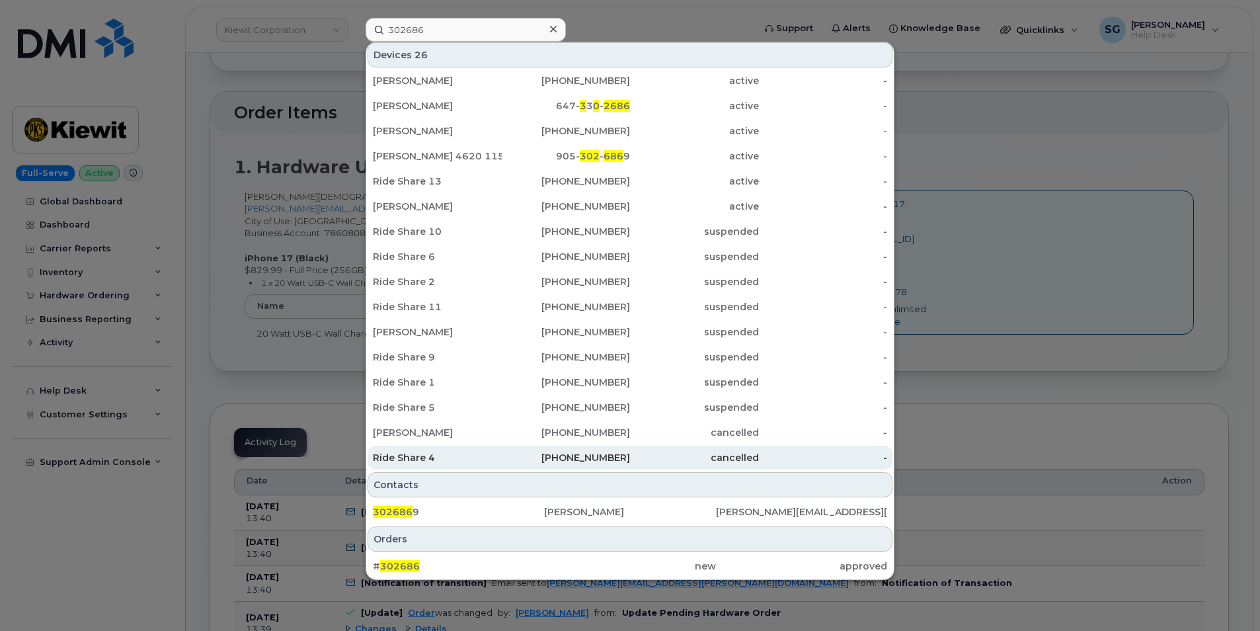
scroll to position [463, 0]
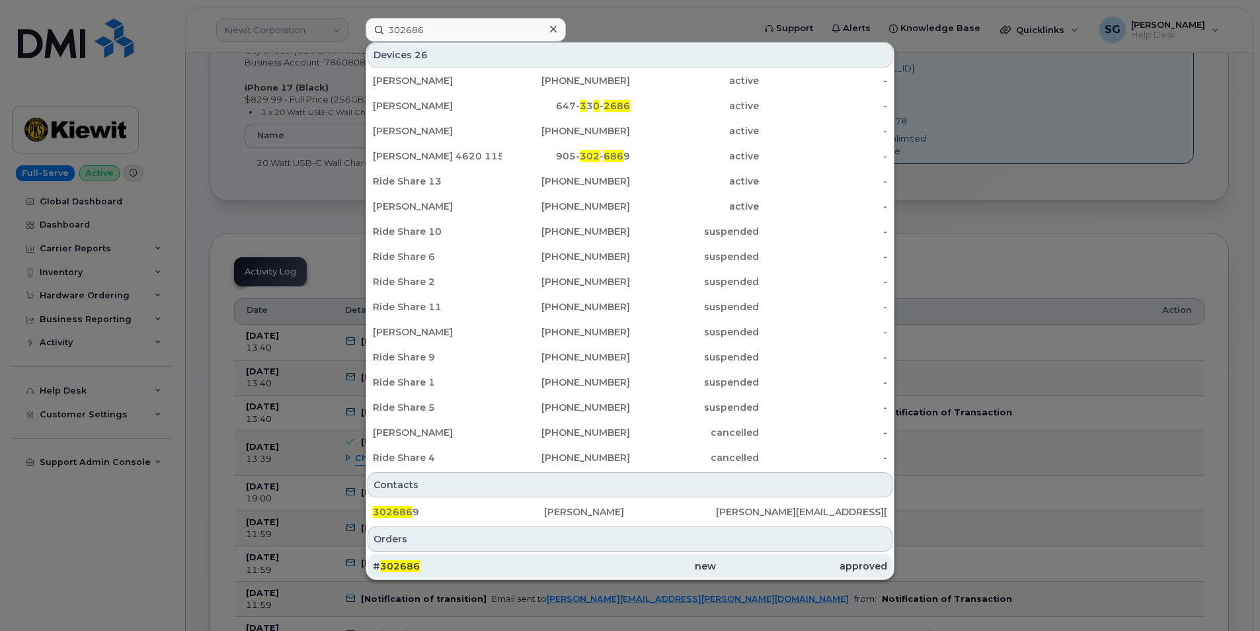
click at [471, 561] on div "# 302686" at bounding box center [458, 565] width 171 height 13
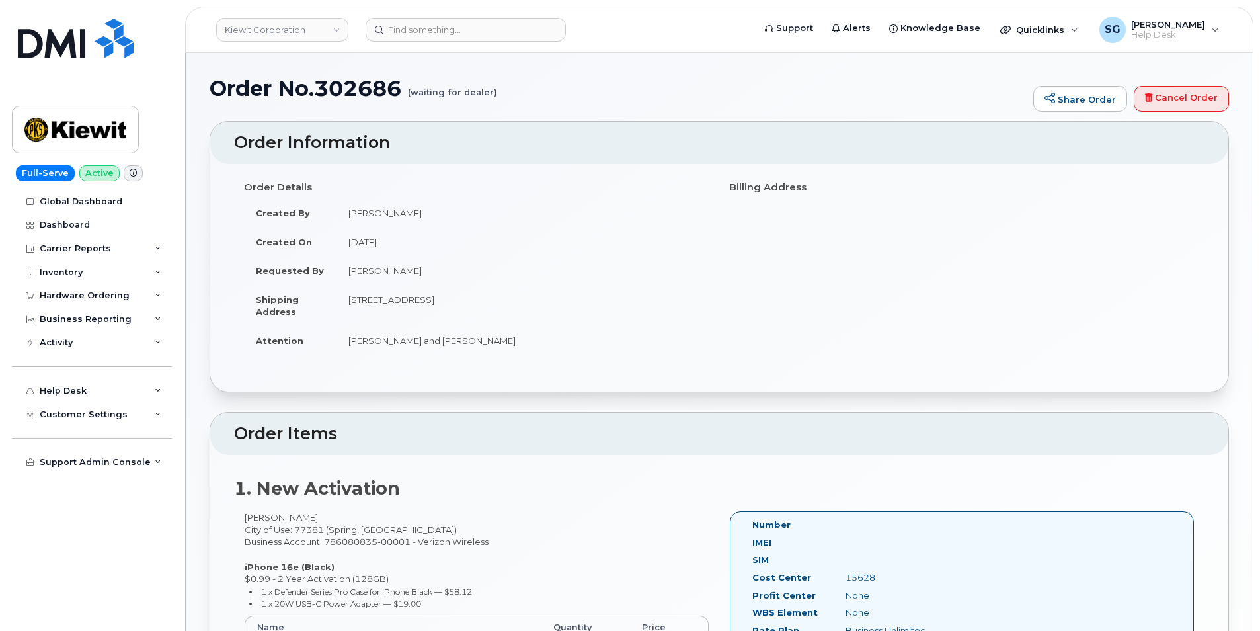
scroll to position [265, 0]
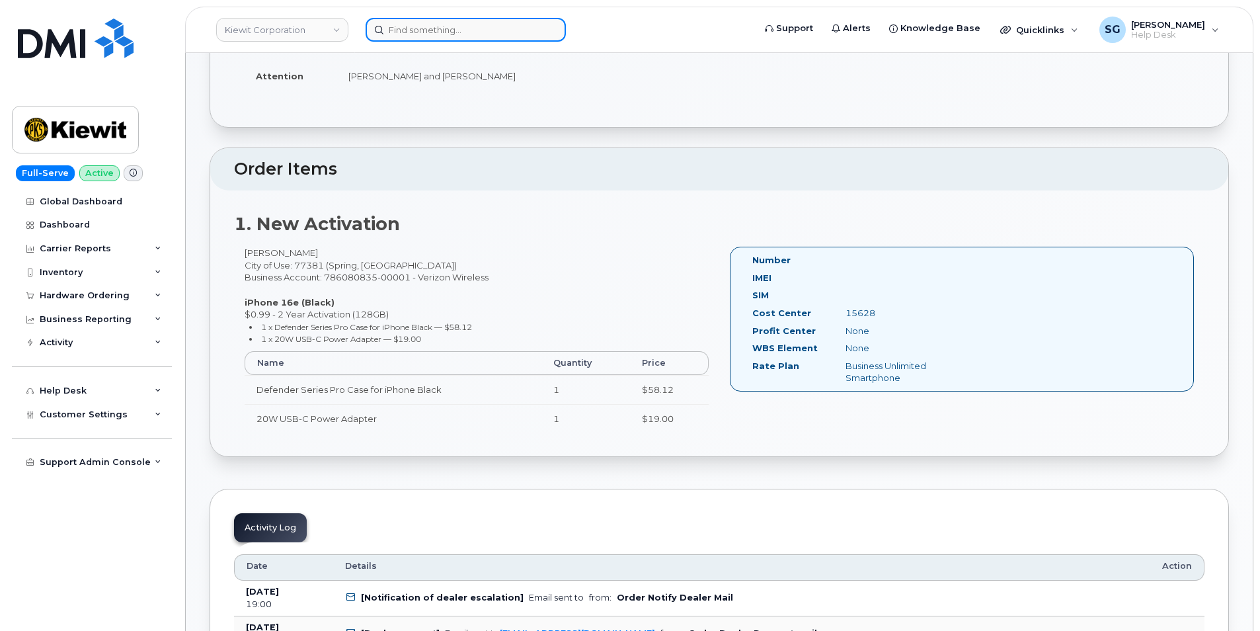
click at [405, 36] on input at bounding box center [466, 30] width 200 height 24
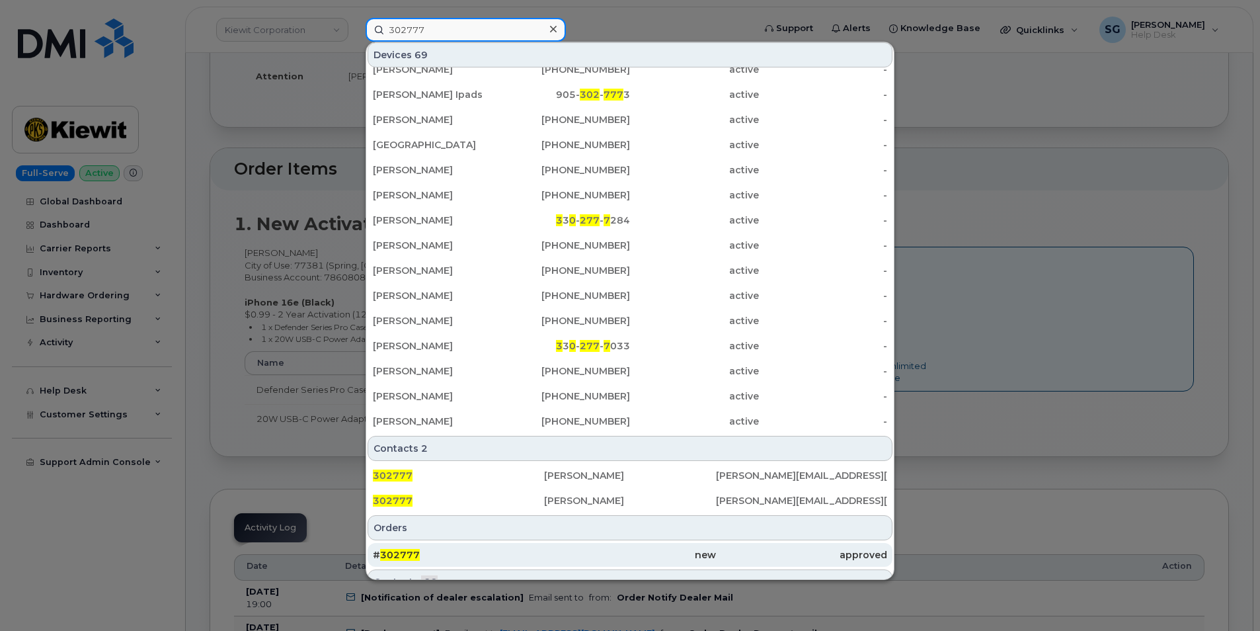
scroll to position [183, 0]
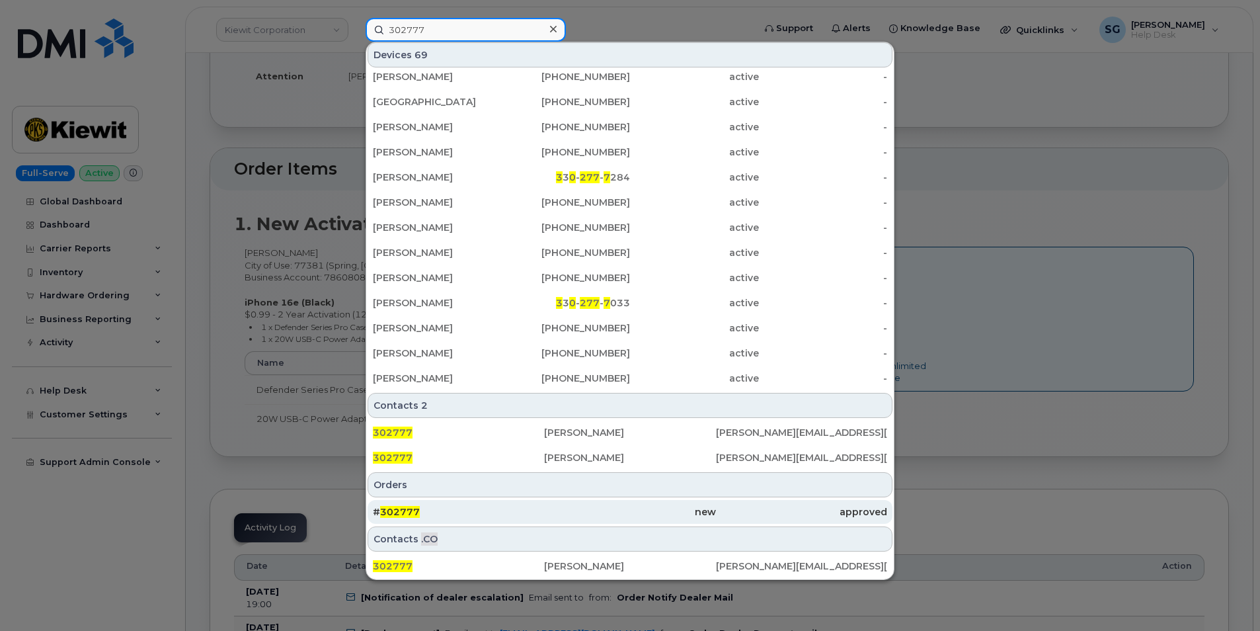
type input "302777"
drag, startPoint x: 435, startPoint y: 508, endPoint x: 428, endPoint y: 509, distance: 7.3
click at [436, 509] on div "# 302777" at bounding box center [458, 511] width 171 height 13
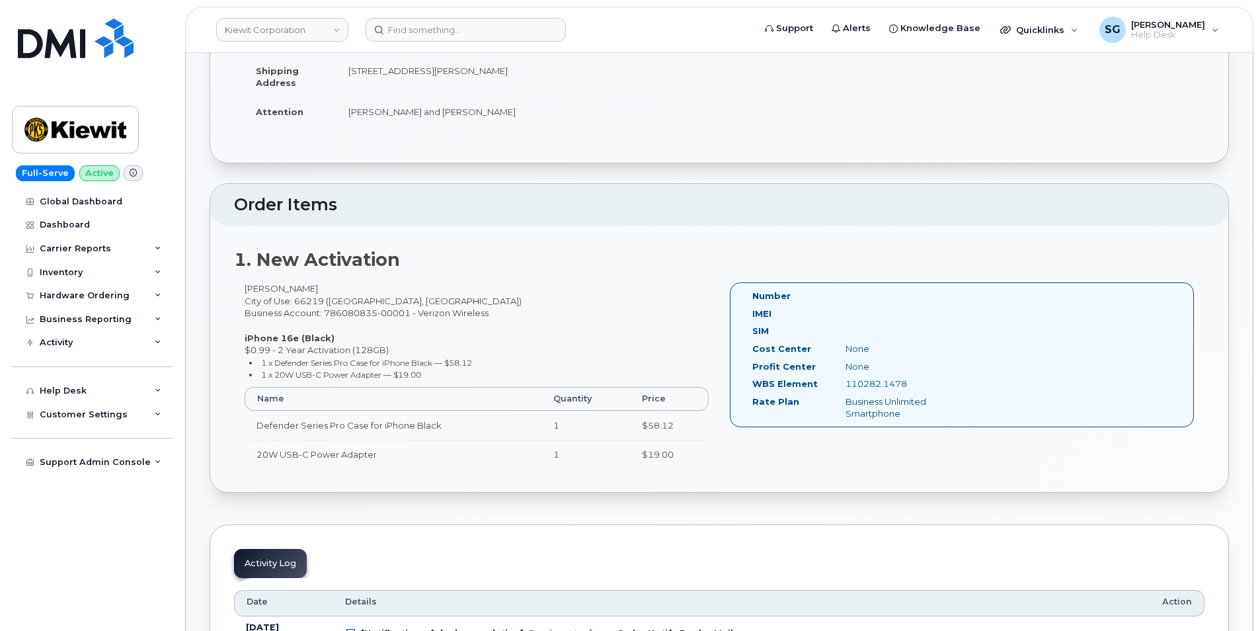
scroll to position [265, 0]
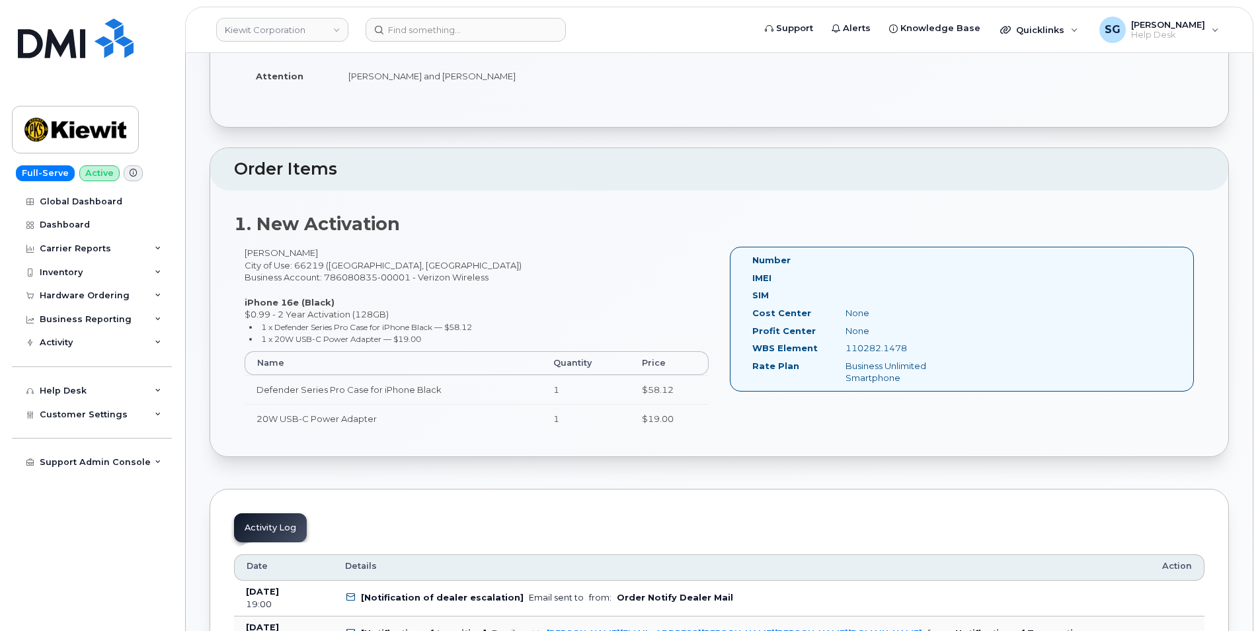
click at [401, 239] on div "1. New Activation Anthony Warner City of Use: 66219 (Lenexa, KS) Business Accou…" at bounding box center [719, 323] width 1018 height 266
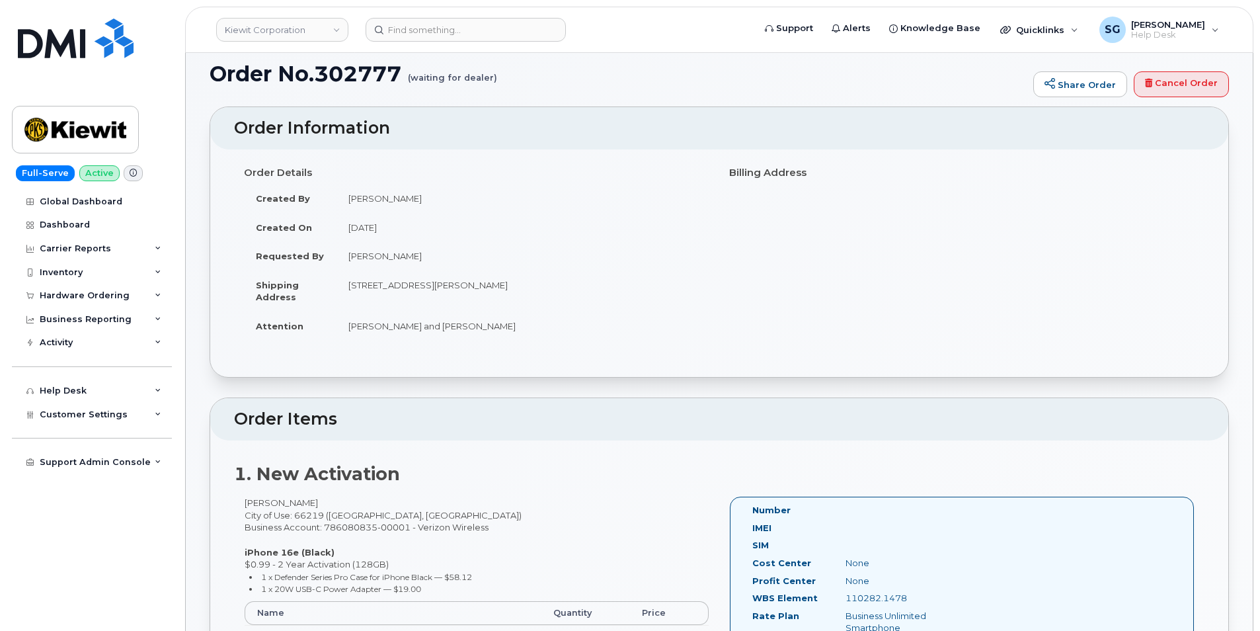
scroll to position [0, 0]
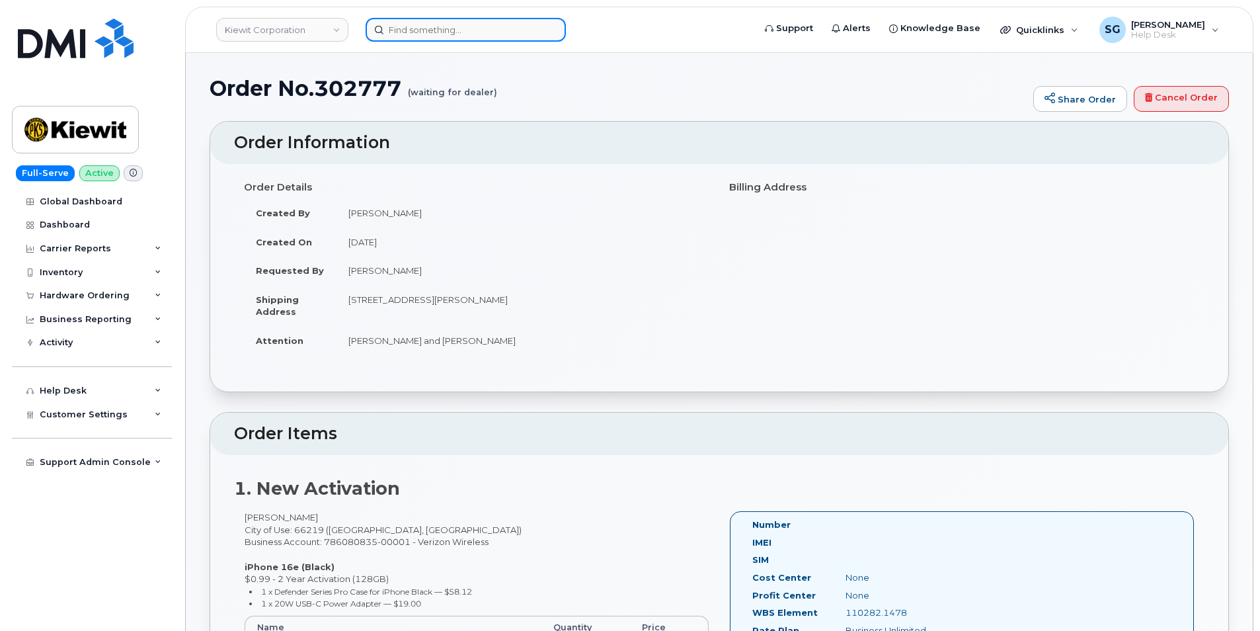
click at [475, 38] on input at bounding box center [466, 30] width 200 height 24
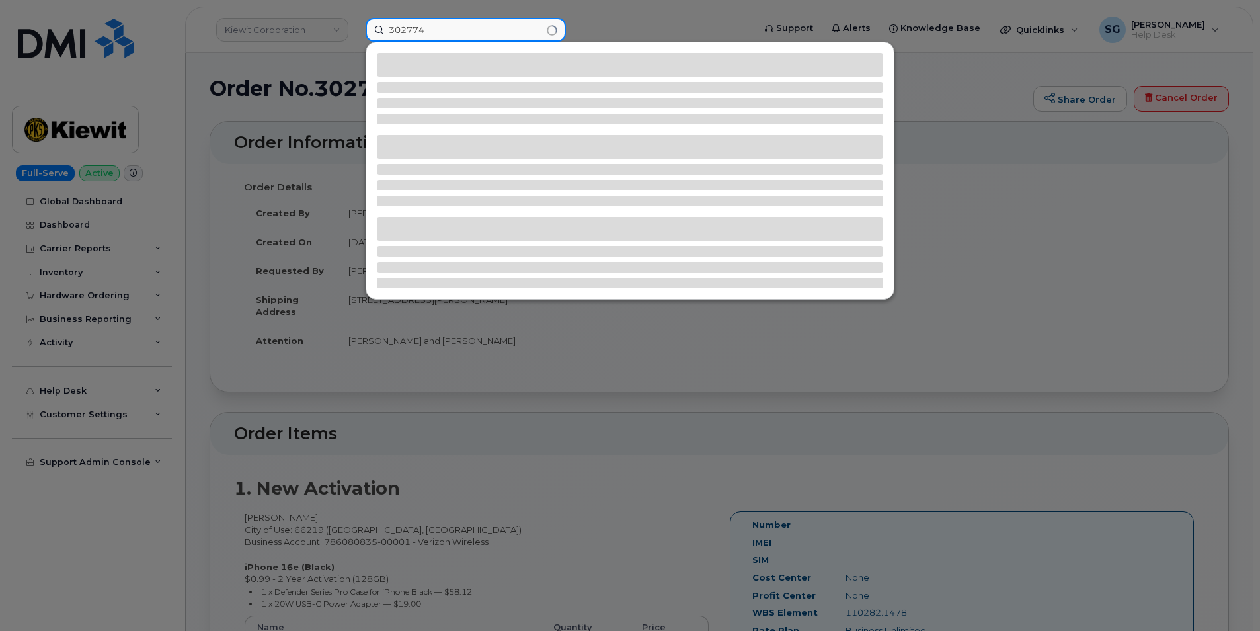
type input "302774"
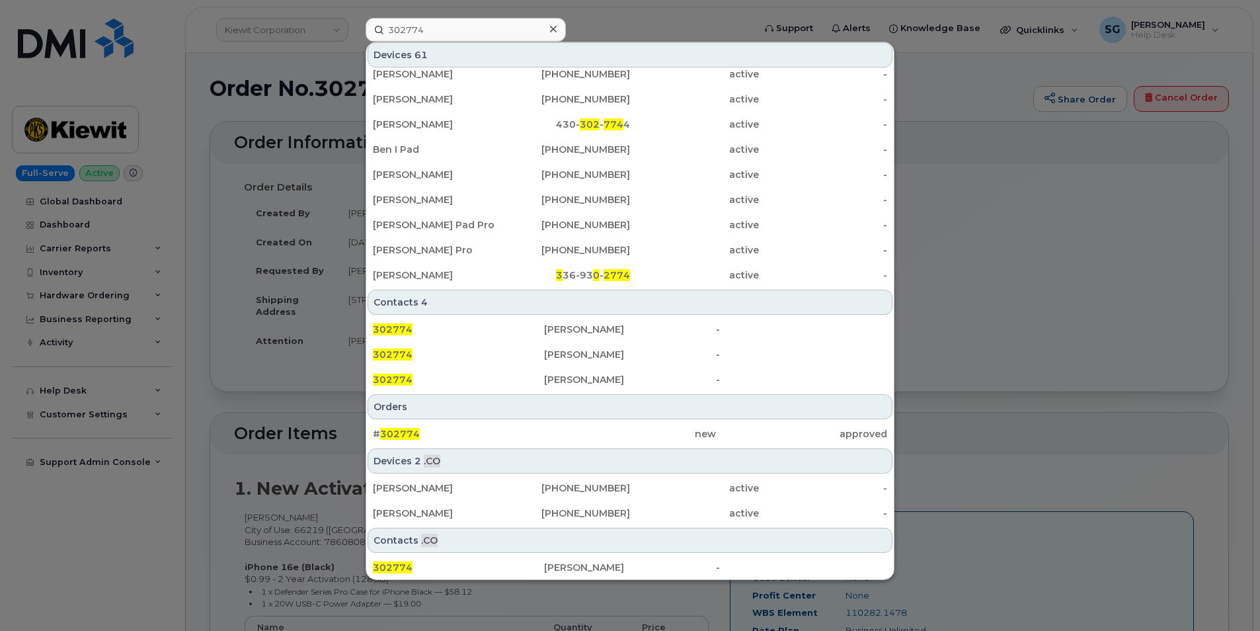
scroll to position [287, 0]
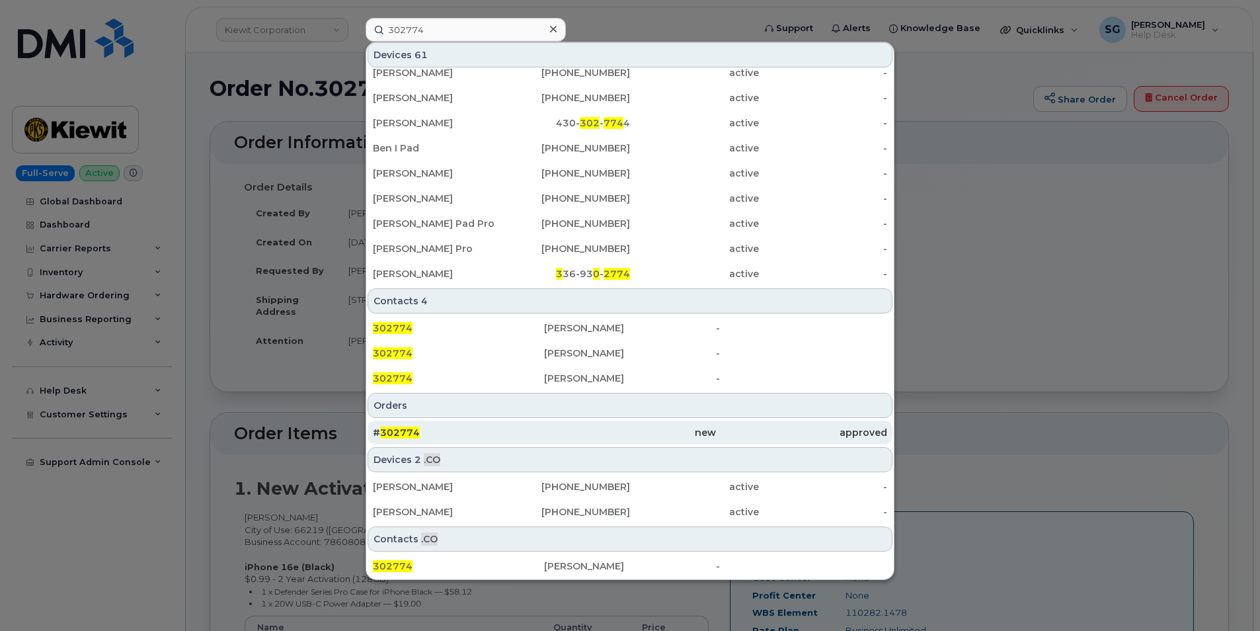
drag, startPoint x: 491, startPoint y: 422, endPoint x: 464, endPoint y: 427, distance: 27.0
click at [491, 422] on div "# 302774" at bounding box center [458, 433] width 171 height 24
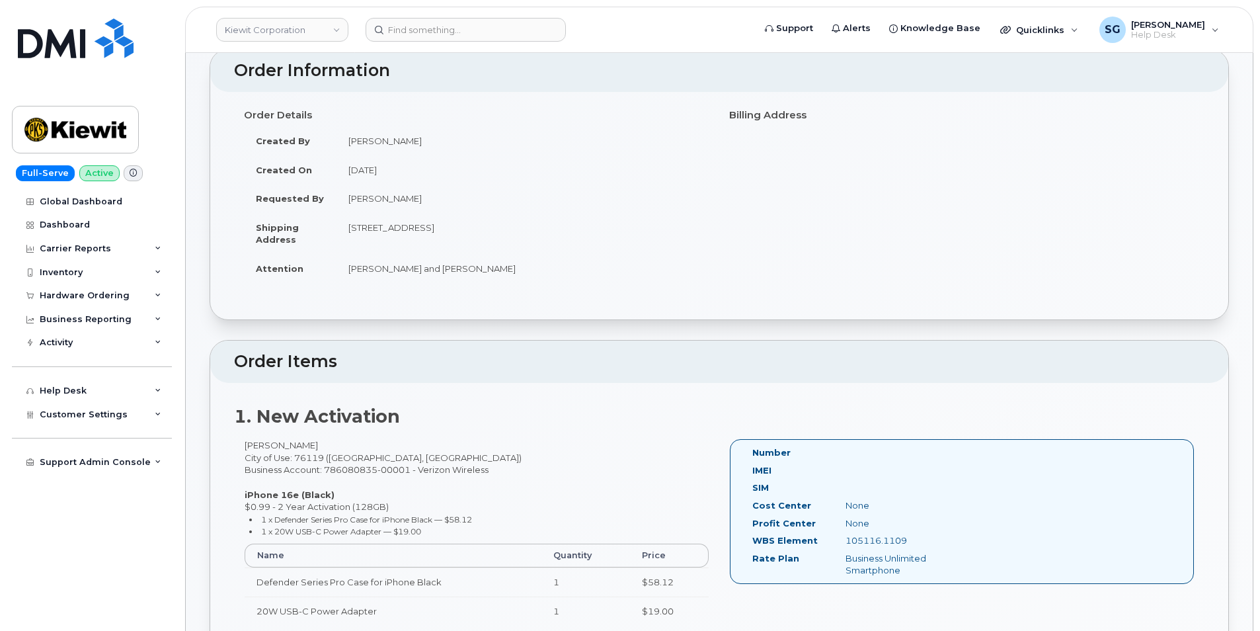
scroll to position [198, 0]
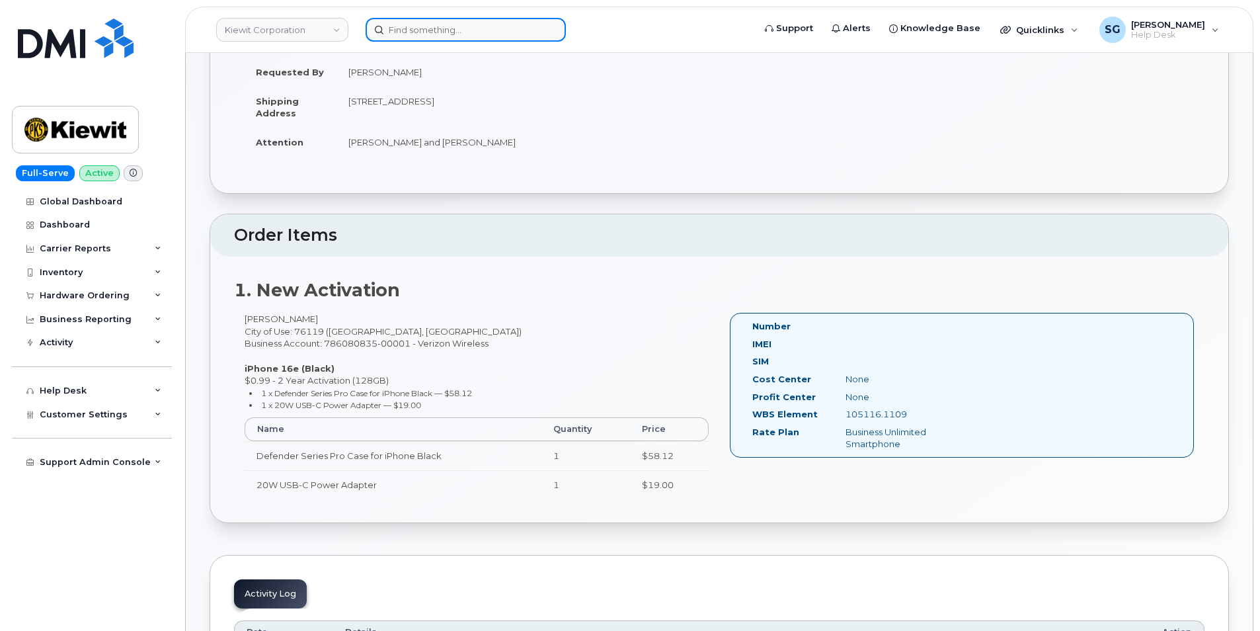
click at [426, 32] on input at bounding box center [466, 30] width 200 height 24
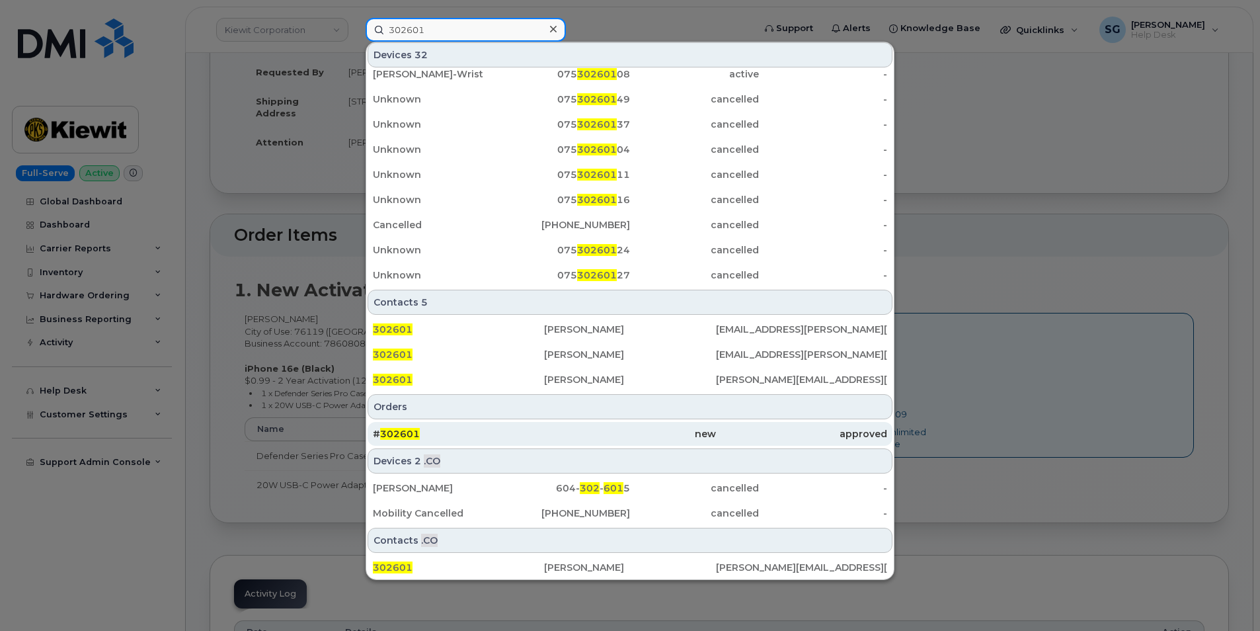
scroll to position [287, 0]
type input "302601"
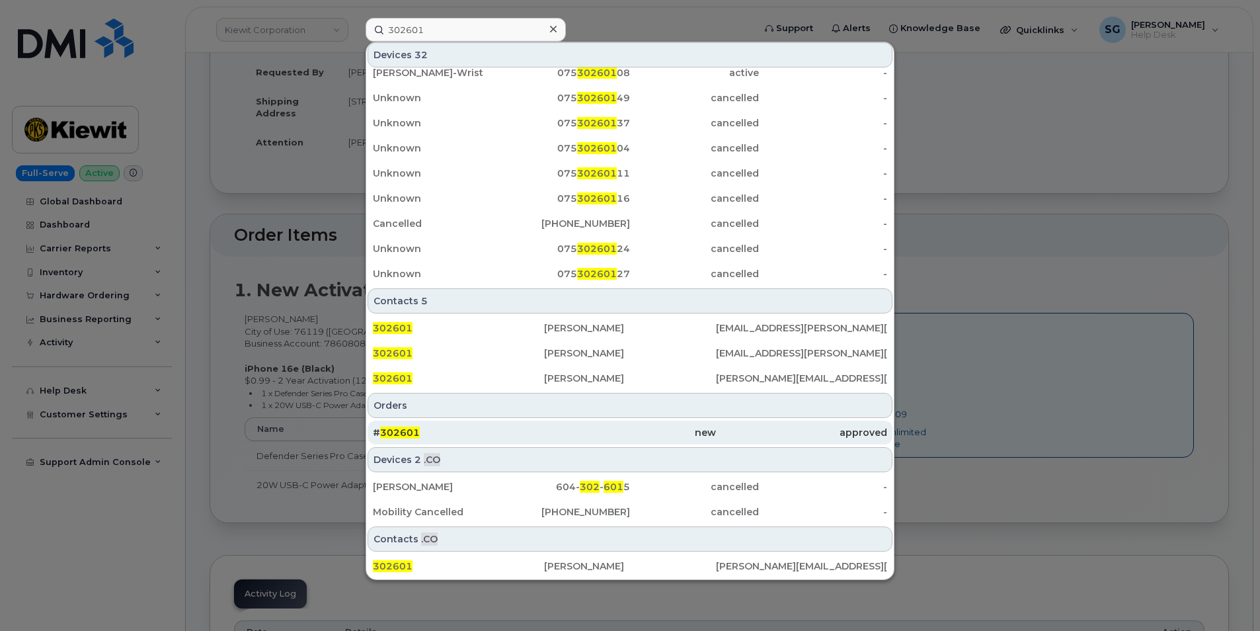
click at [444, 428] on div "# 302601" at bounding box center [458, 432] width 171 height 13
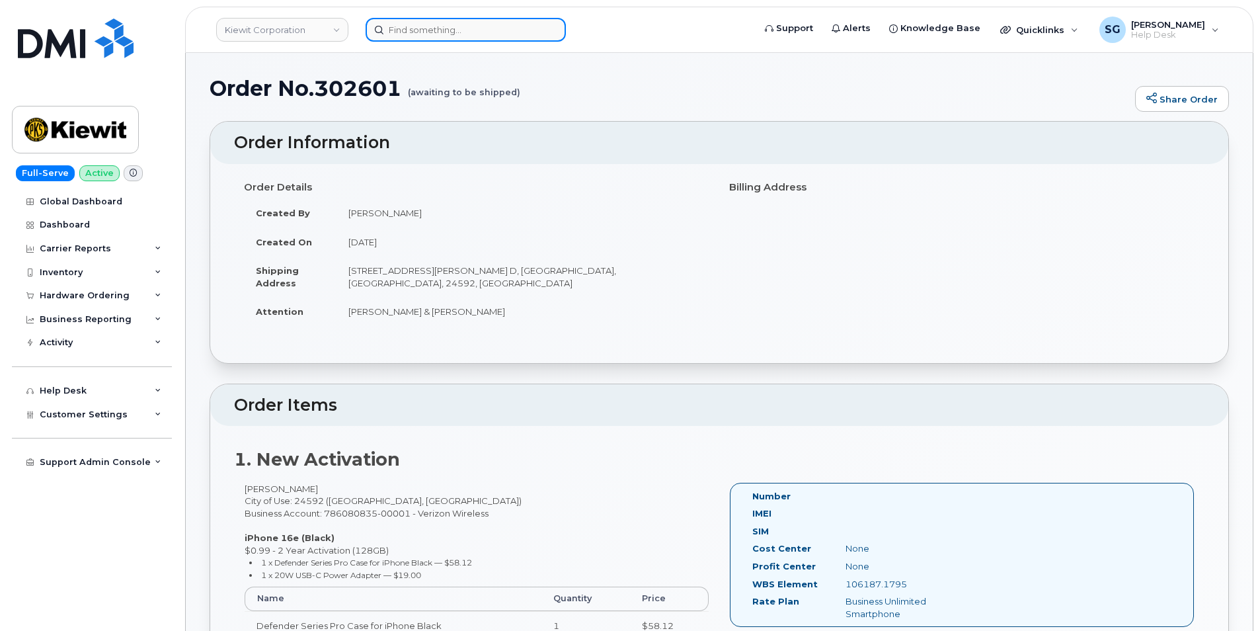
drag, startPoint x: 419, startPoint y: 40, endPoint x: 418, endPoint y: 33, distance: 7.3
click at [419, 40] on input at bounding box center [466, 30] width 200 height 24
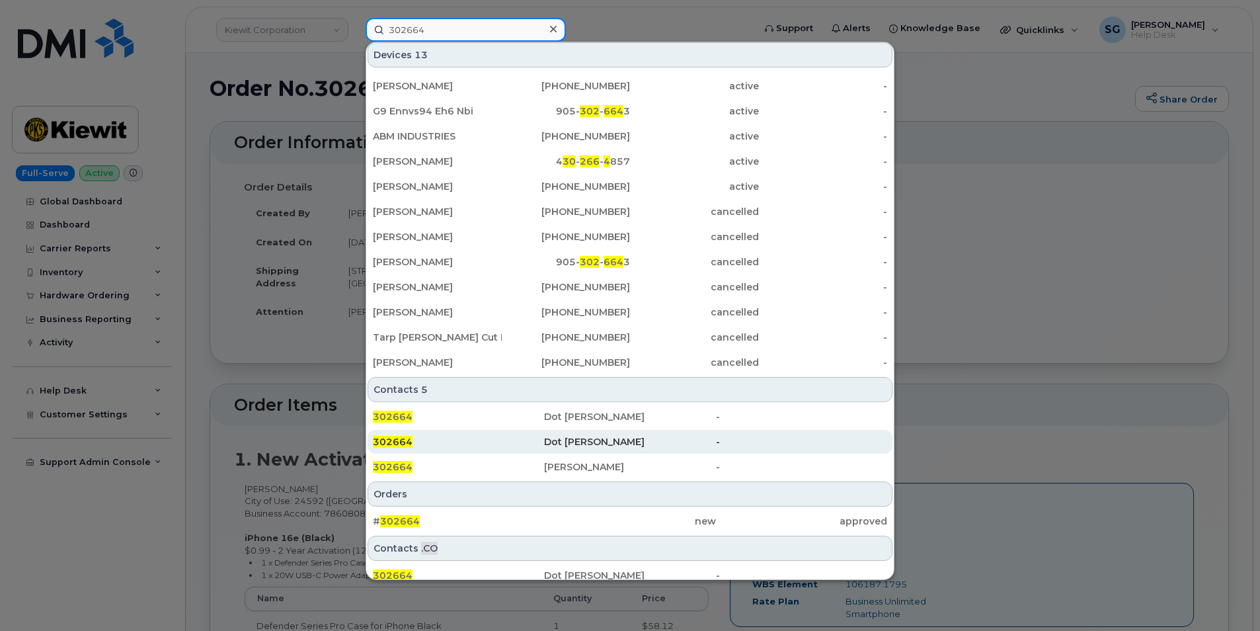
scroll to position [32, 0]
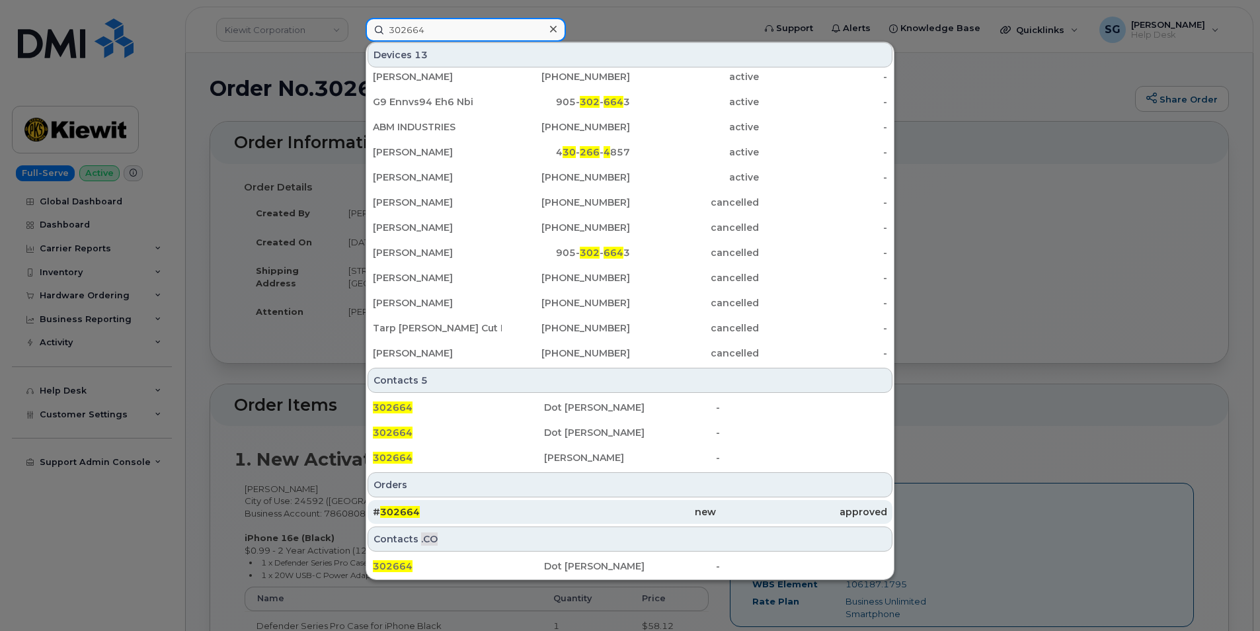
type input "302664"
click at [486, 505] on div "# 302664" at bounding box center [458, 512] width 171 height 24
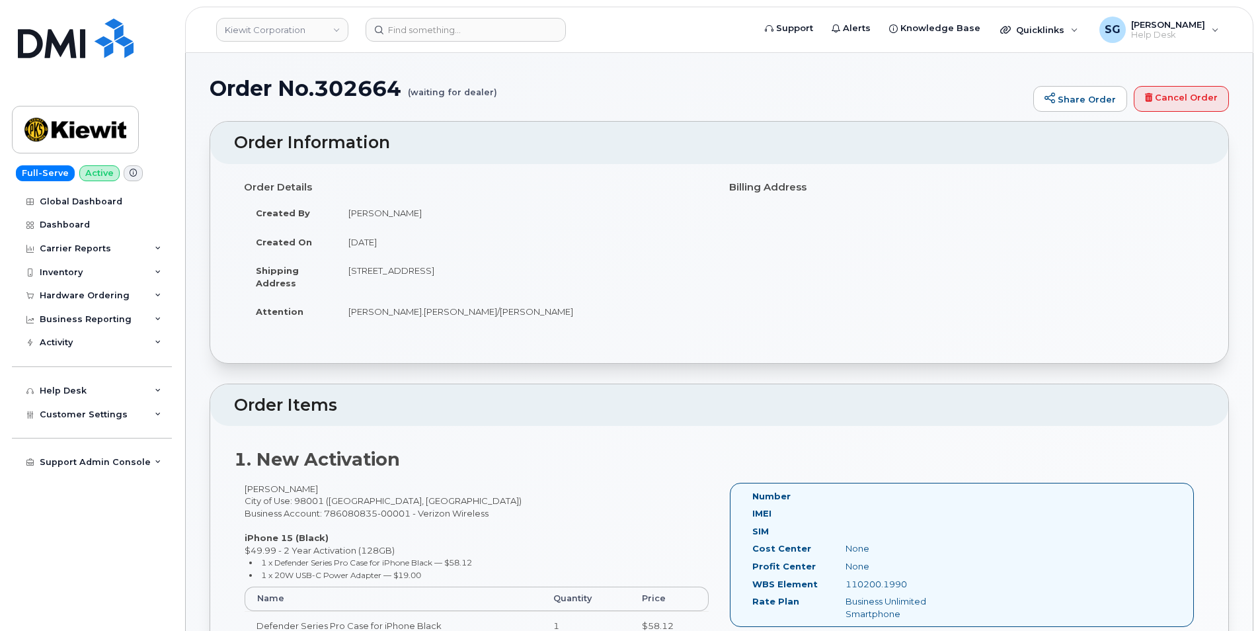
scroll to position [265, 0]
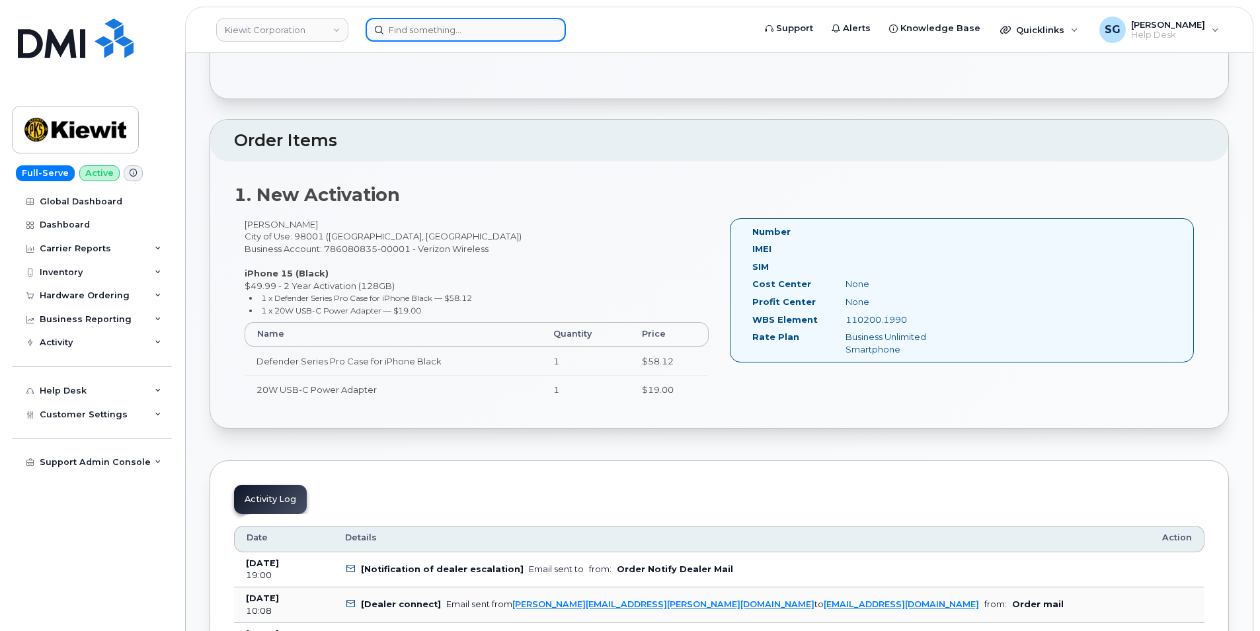
click at [417, 30] on input at bounding box center [466, 30] width 200 height 24
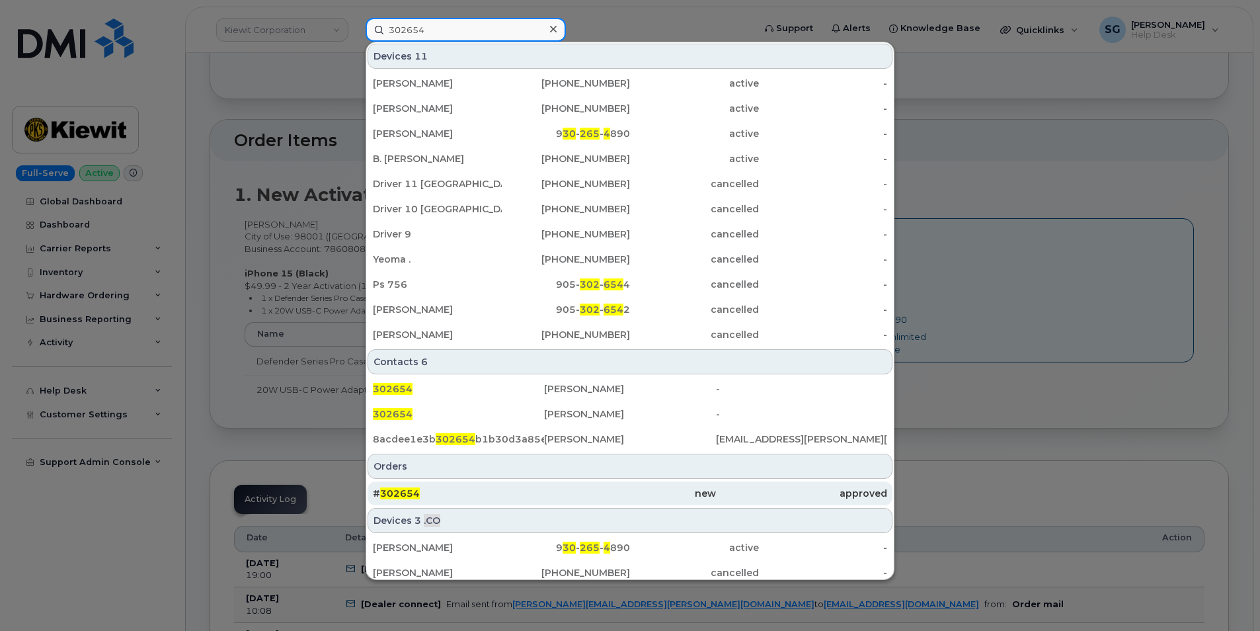
type input "302654"
drag, startPoint x: 541, startPoint y: 491, endPoint x: 531, endPoint y: 489, distance: 10.0
click at [541, 491] on div "# 302654" at bounding box center [458, 493] width 171 height 13
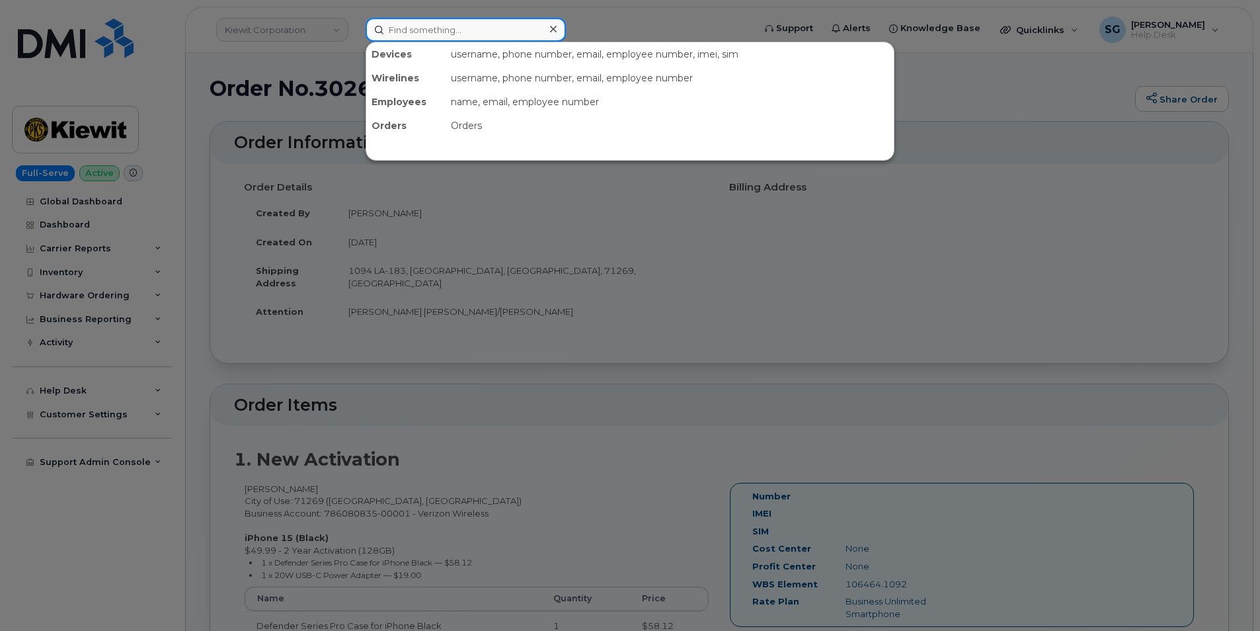
click at [436, 20] on input at bounding box center [466, 30] width 200 height 24
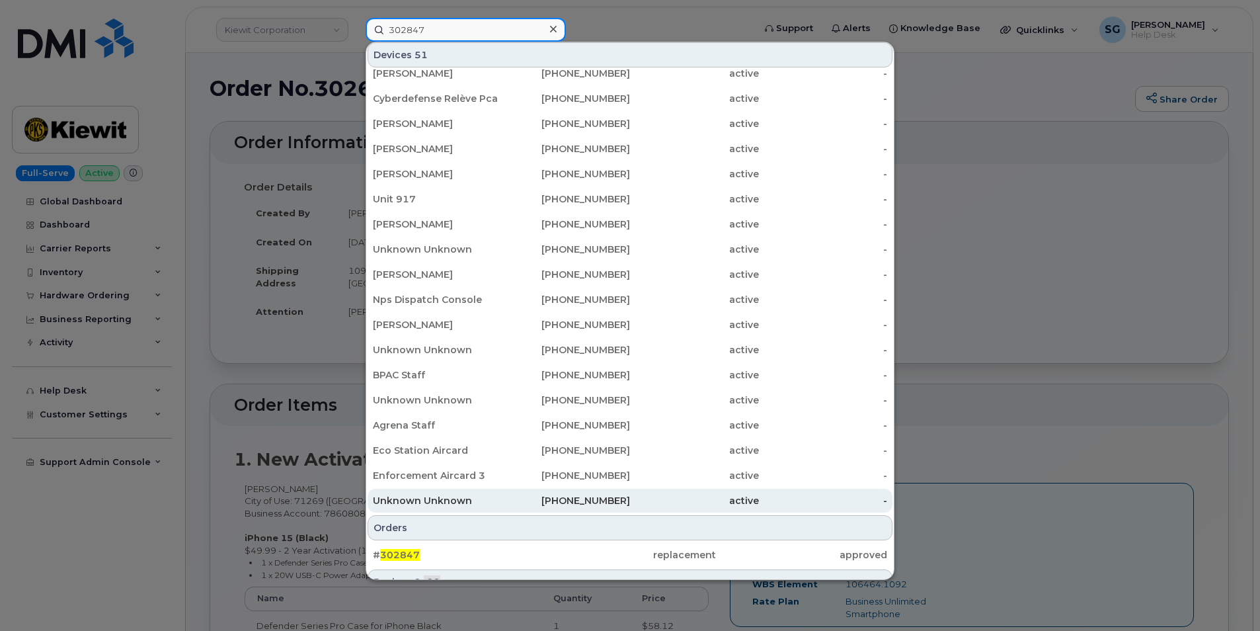
scroll to position [128, 0]
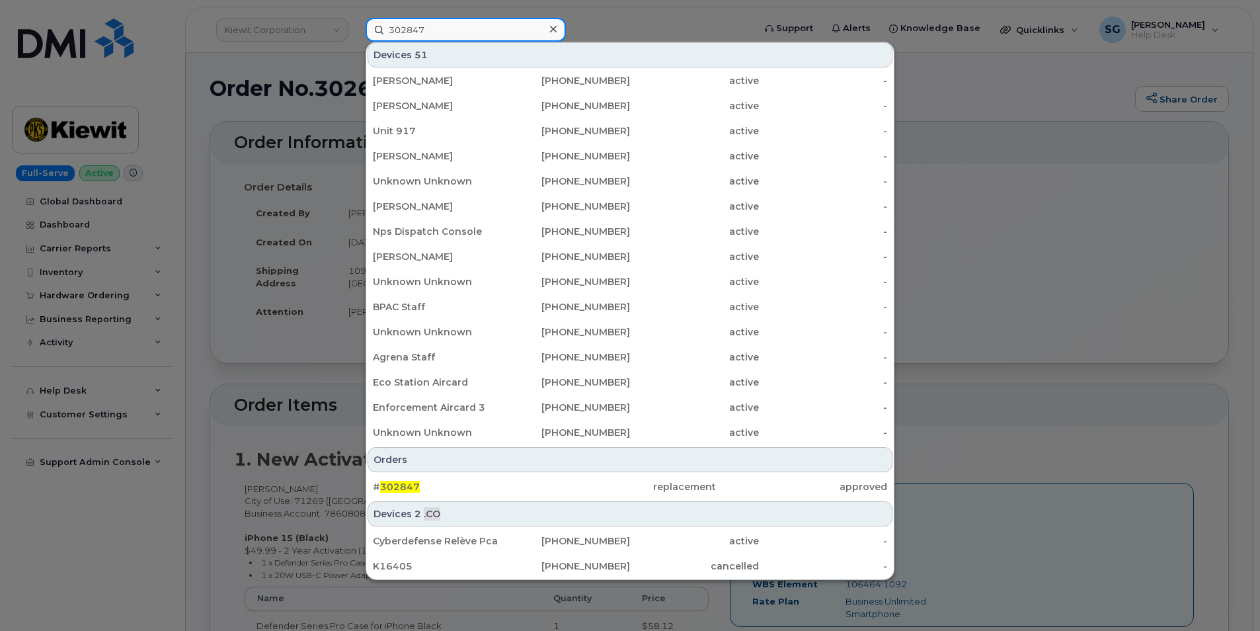
type input "302847"
click at [464, 482] on div "# 302847" at bounding box center [458, 486] width 171 height 13
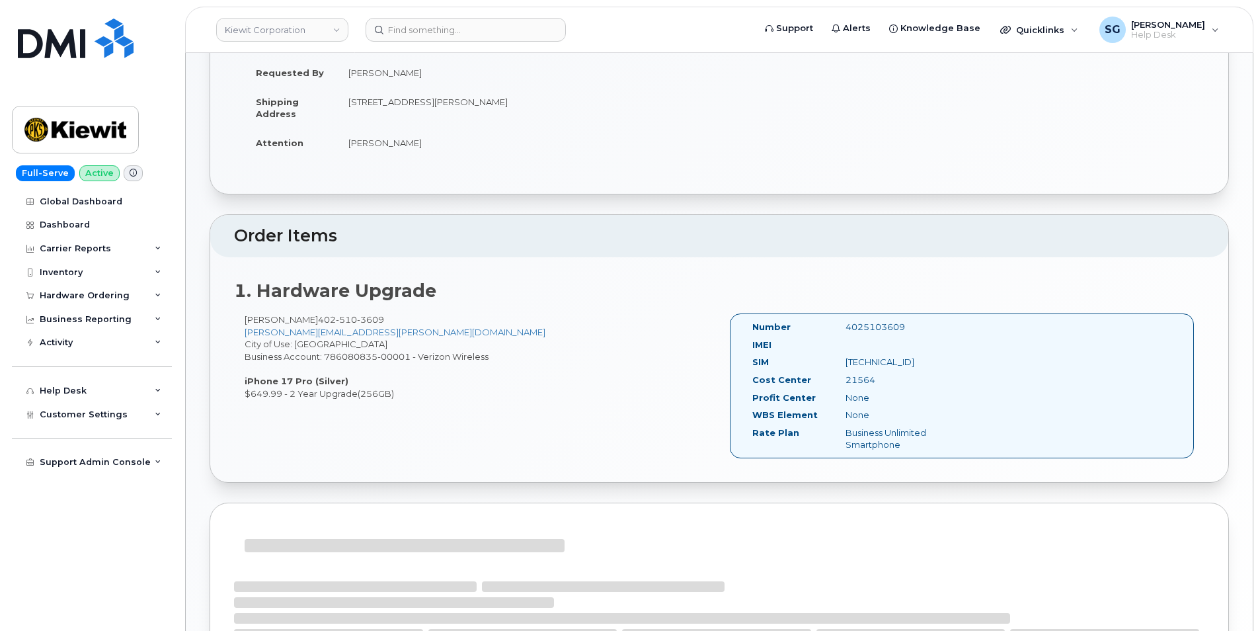
scroll to position [198, 0]
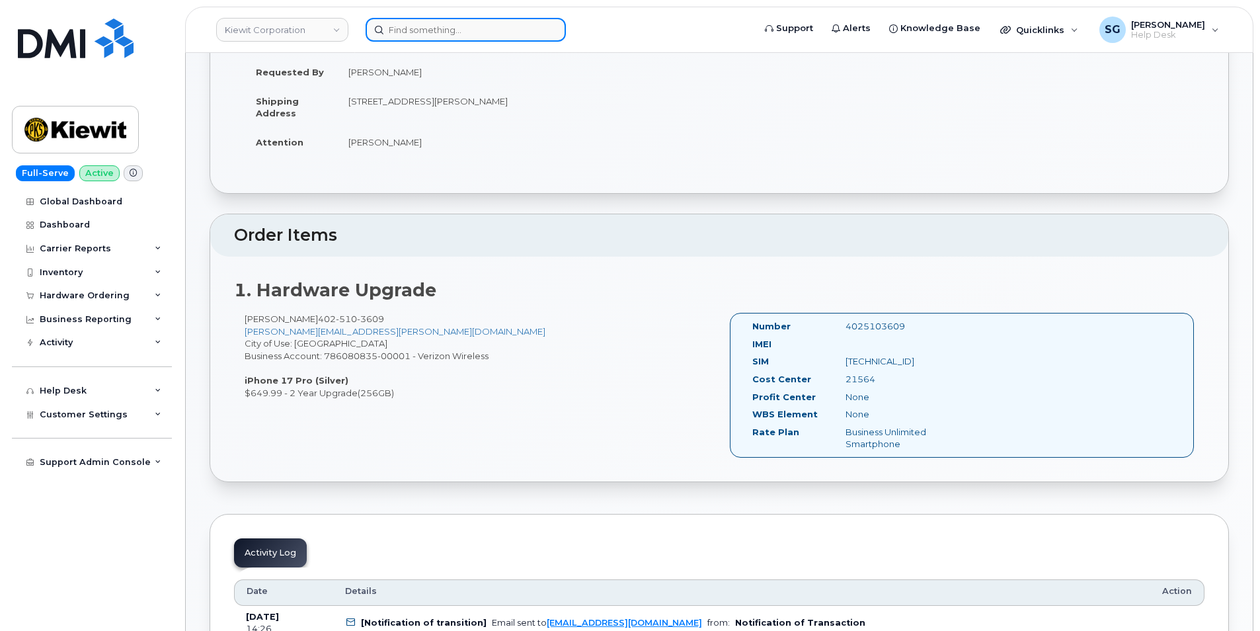
click at [407, 24] on input at bounding box center [466, 30] width 200 height 24
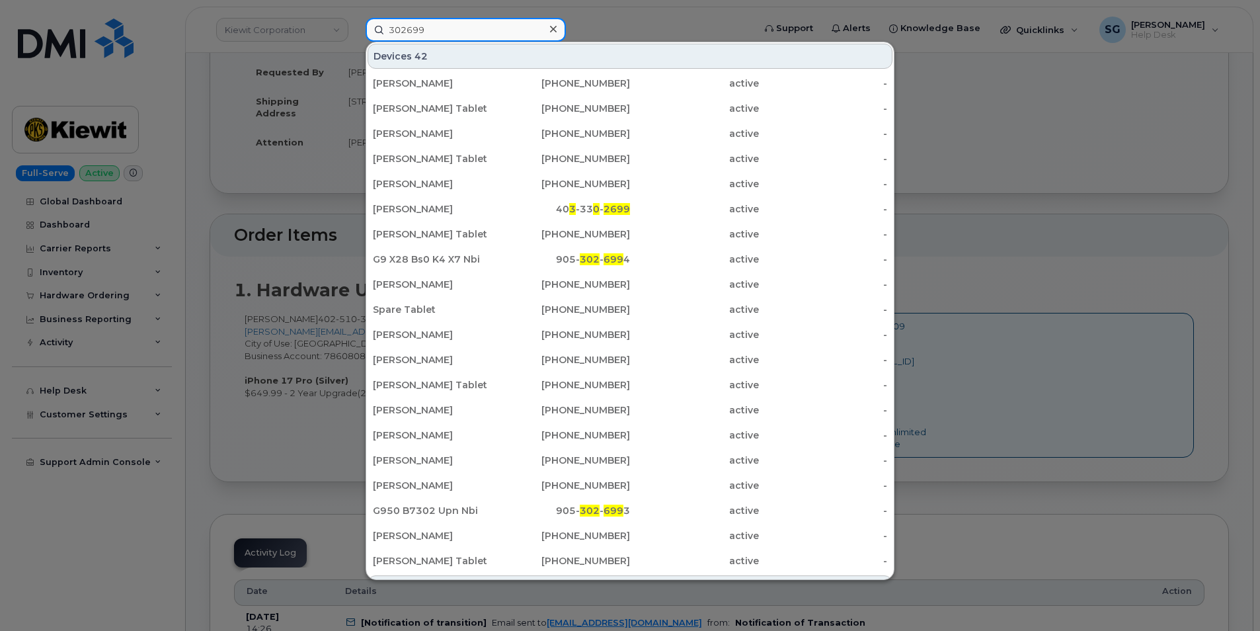
type input "302699"
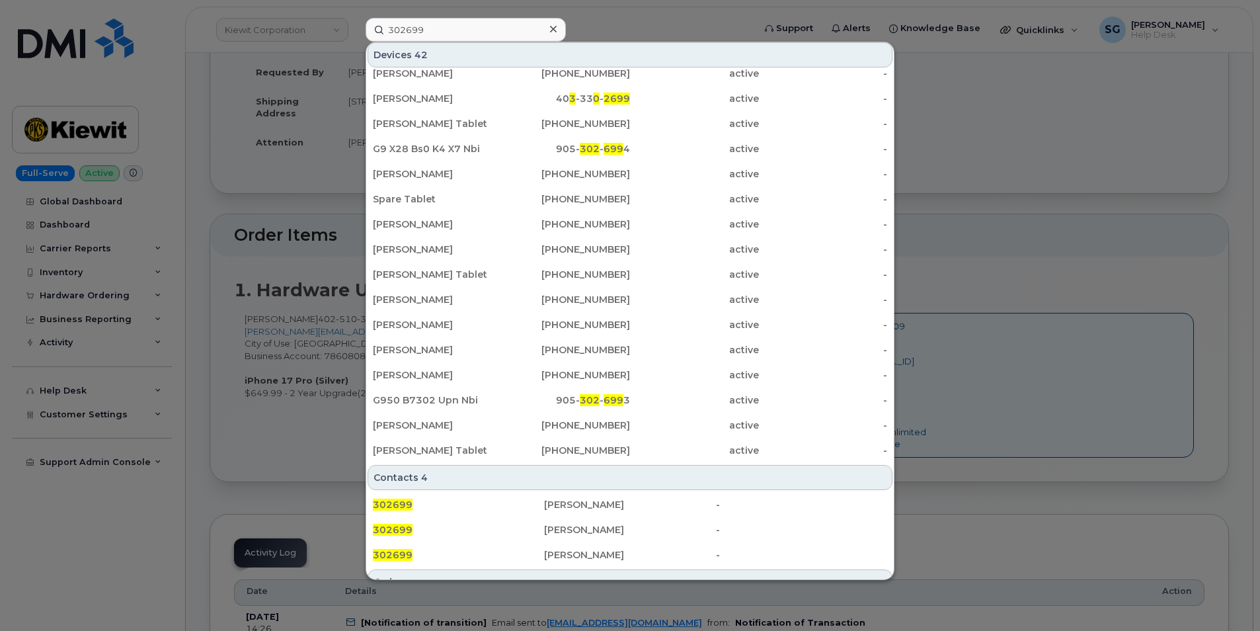
scroll to position [262, 0]
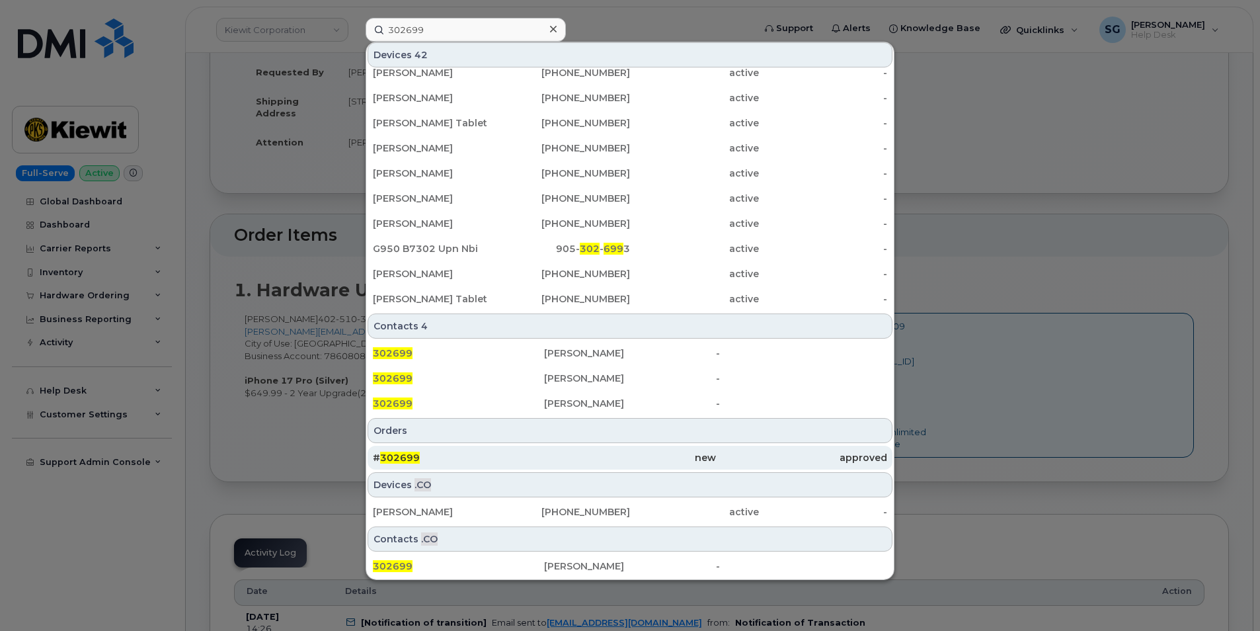
click at [453, 450] on div "# 302699" at bounding box center [458, 458] width 171 height 24
